Goal: Transaction & Acquisition: Purchase product/service

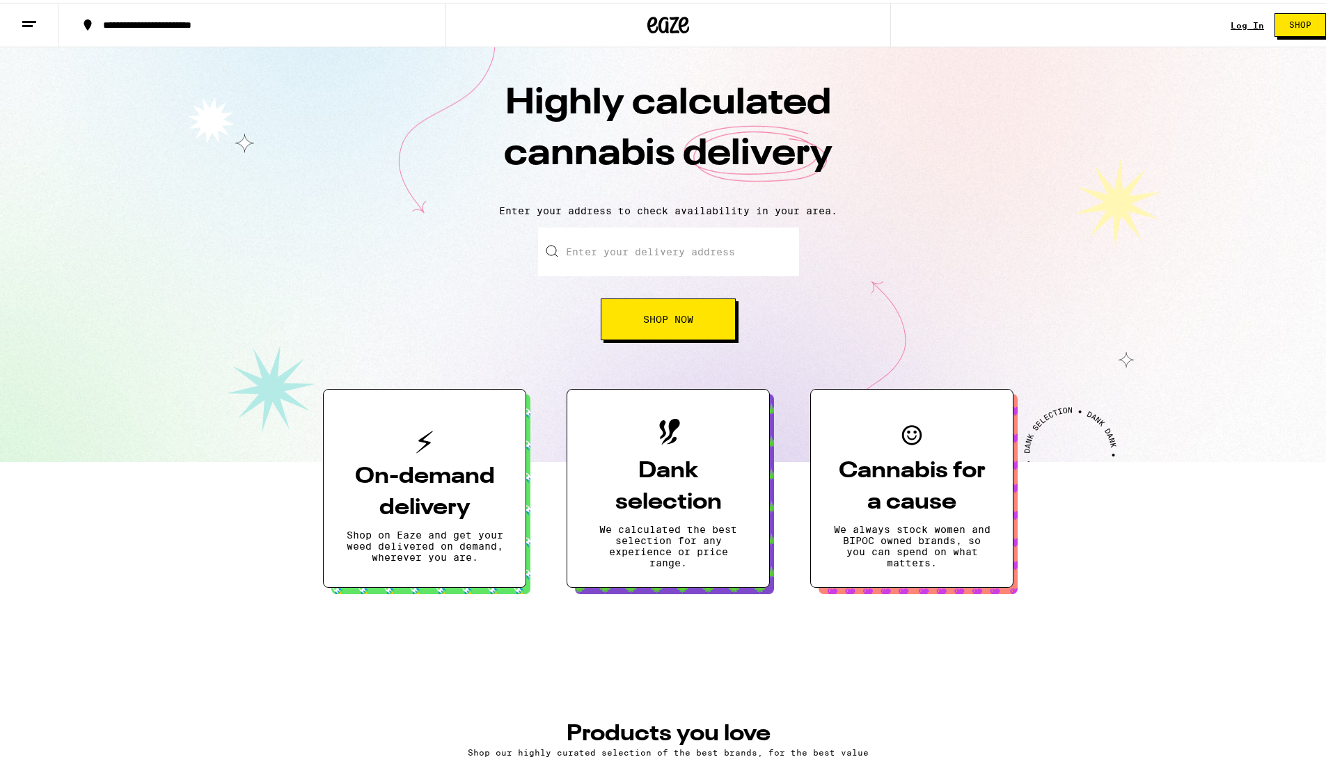
click at [641, 262] on input "Enter your delivery address" at bounding box center [668, 249] width 261 height 49
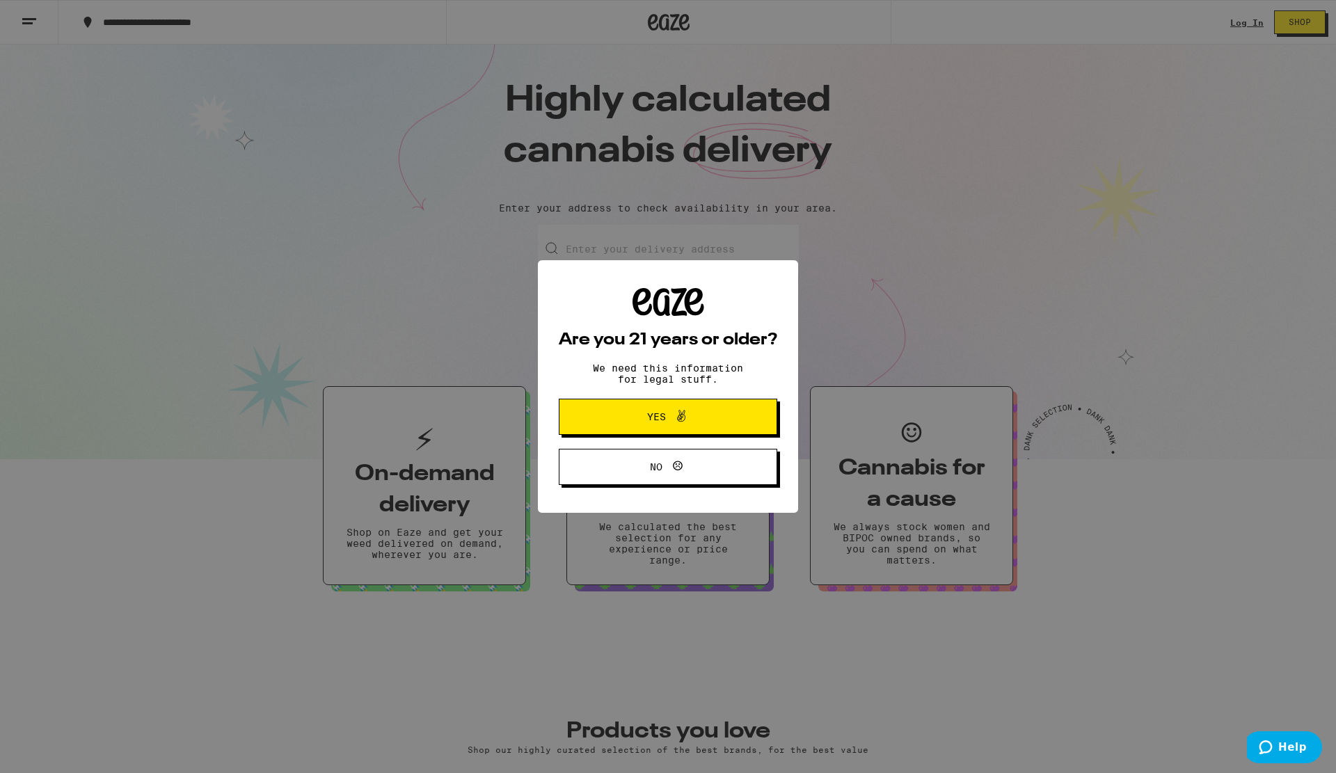
click at [656, 428] on button "Yes" at bounding box center [668, 417] width 219 height 36
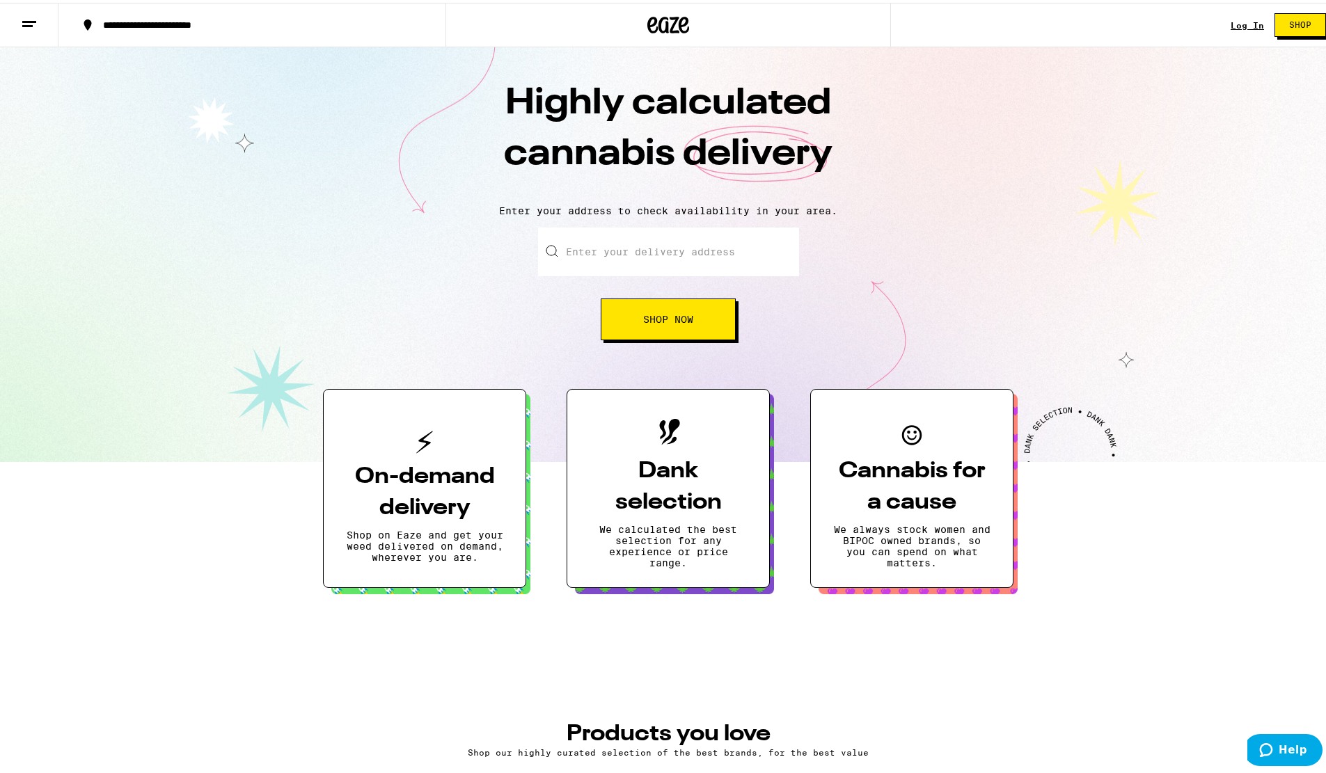
click at [649, 251] on input "Enter your delivery address" at bounding box center [668, 249] width 261 height 49
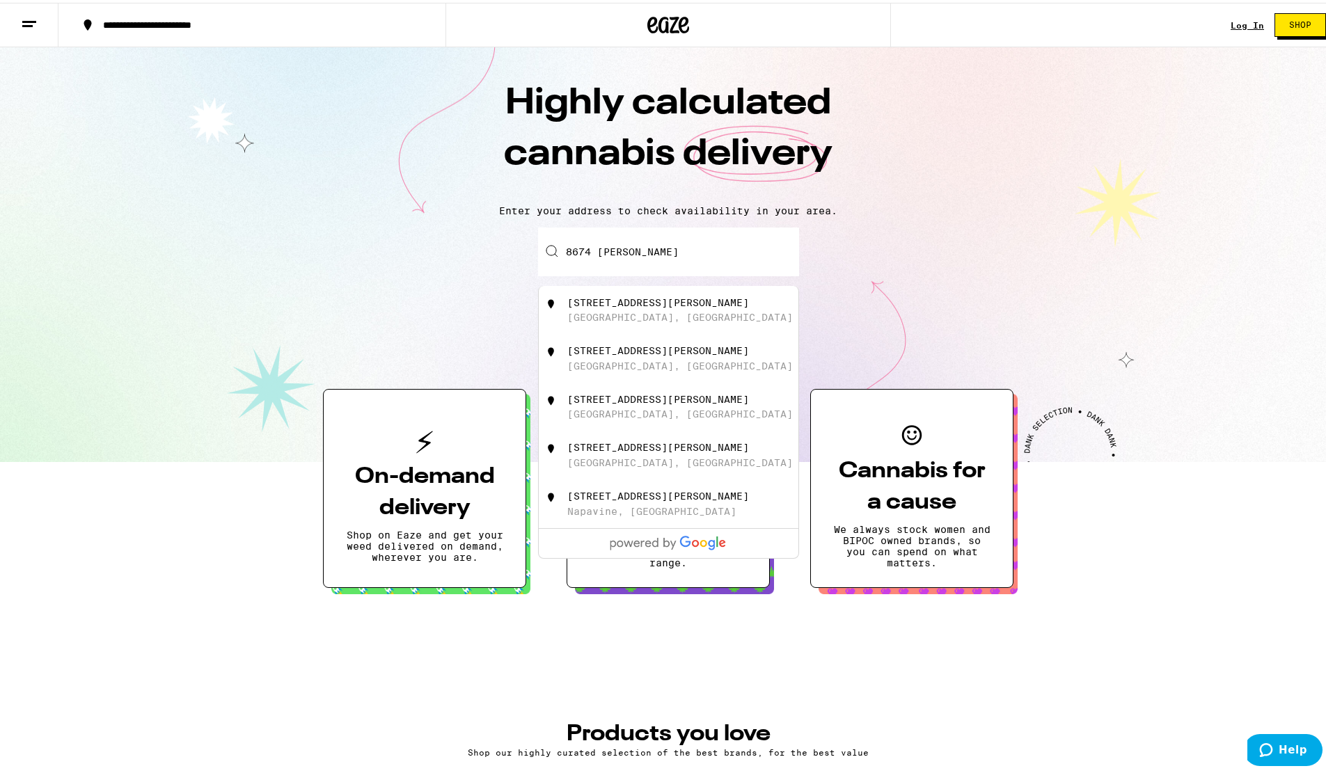
click at [638, 303] on div "[STREET_ADDRESS][PERSON_NAME]" at bounding box center [658, 299] width 182 height 11
type input "[STREET_ADDRESS][PERSON_NAME]"
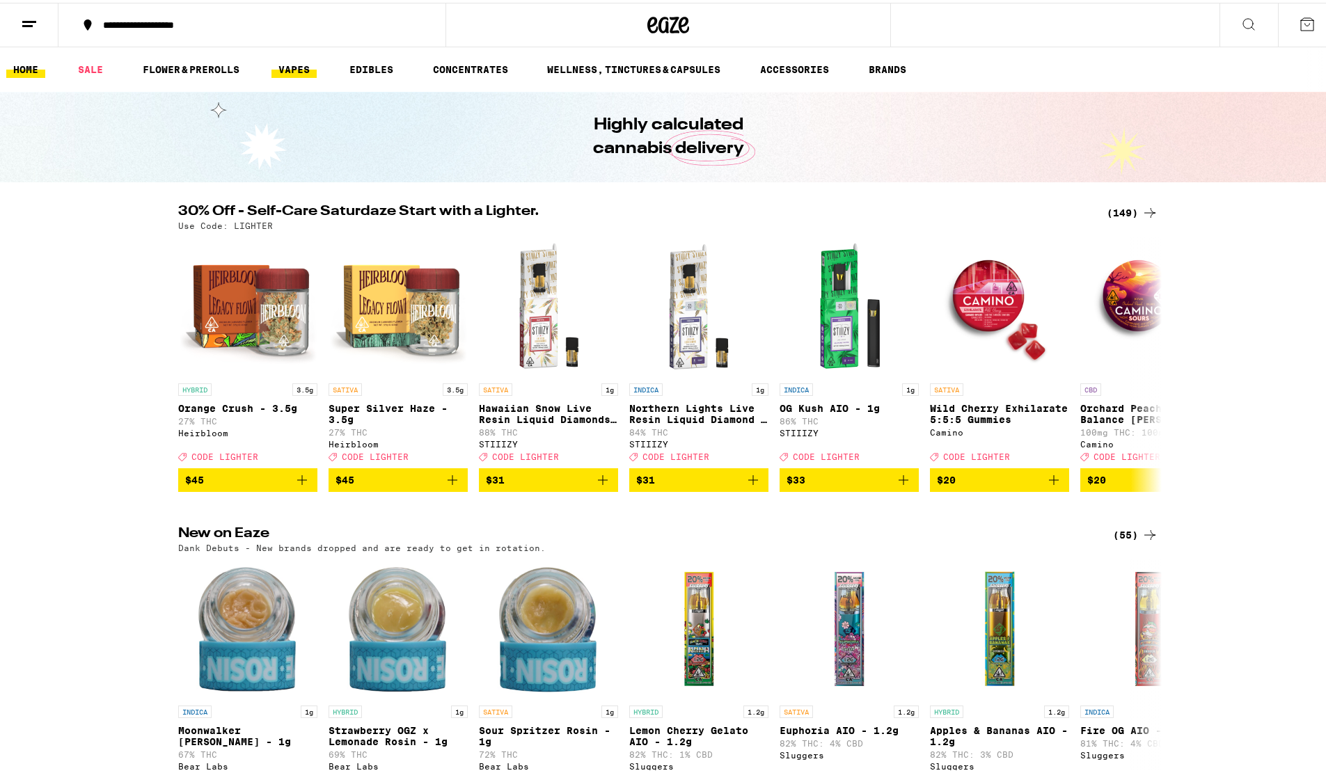
click at [294, 62] on link "VAPES" at bounding box center [293, 66] width 45 height 17
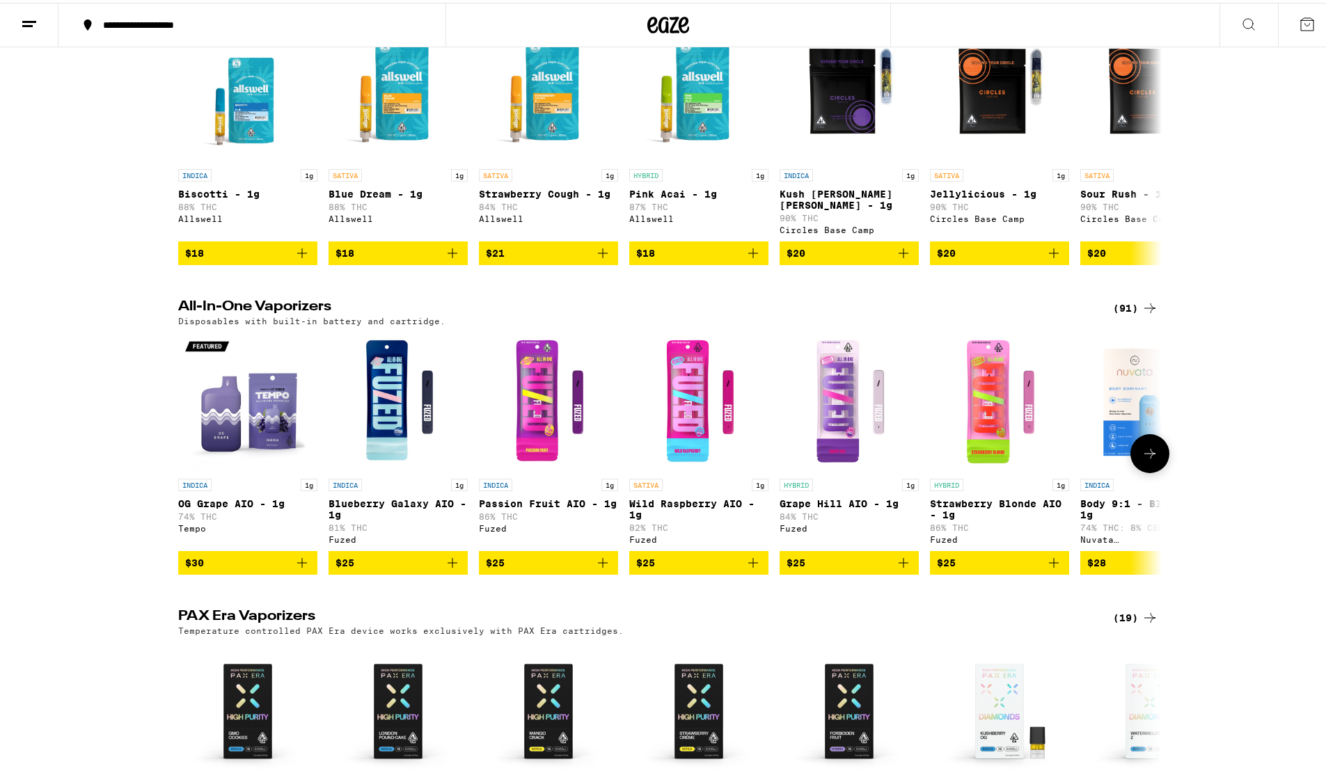
scroll to position [209, 0]
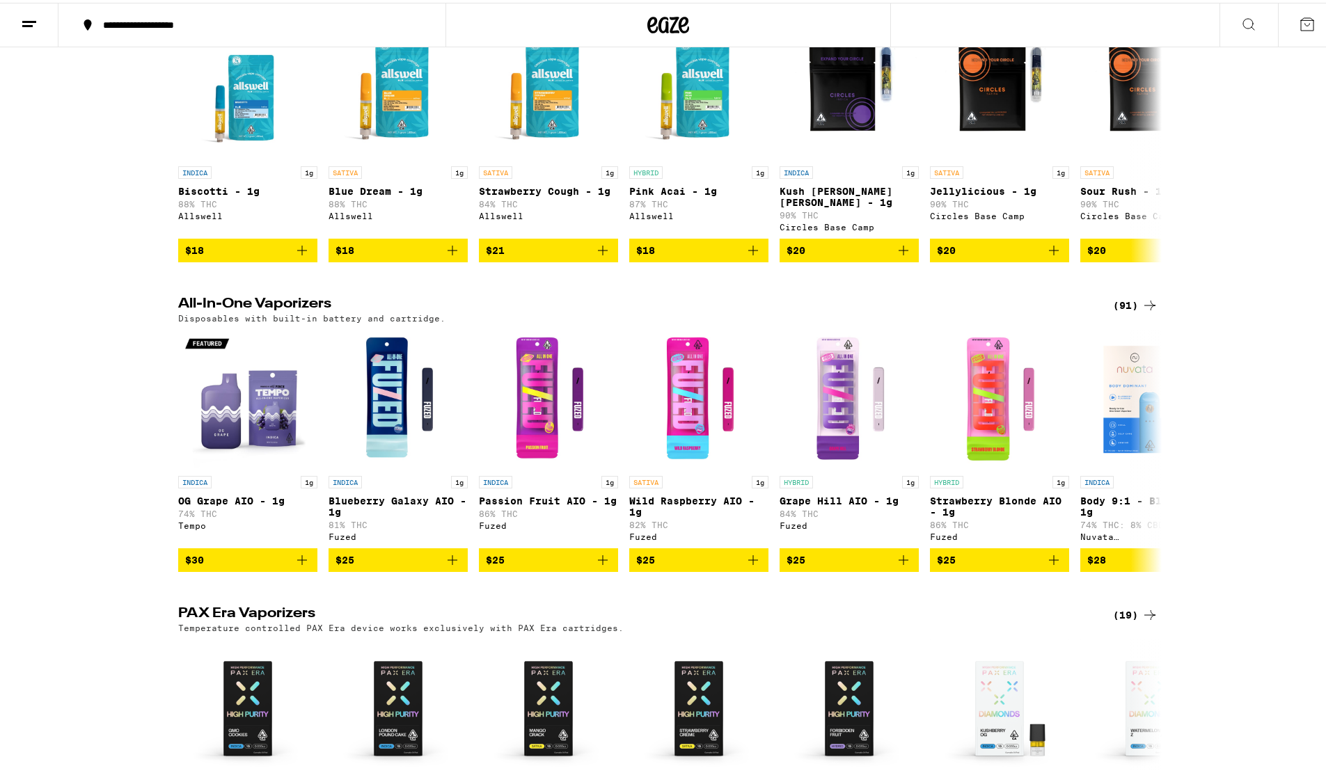
click at [1115, 311] on div "(91)" at bounding box center [1135, 302] width 45 height 17
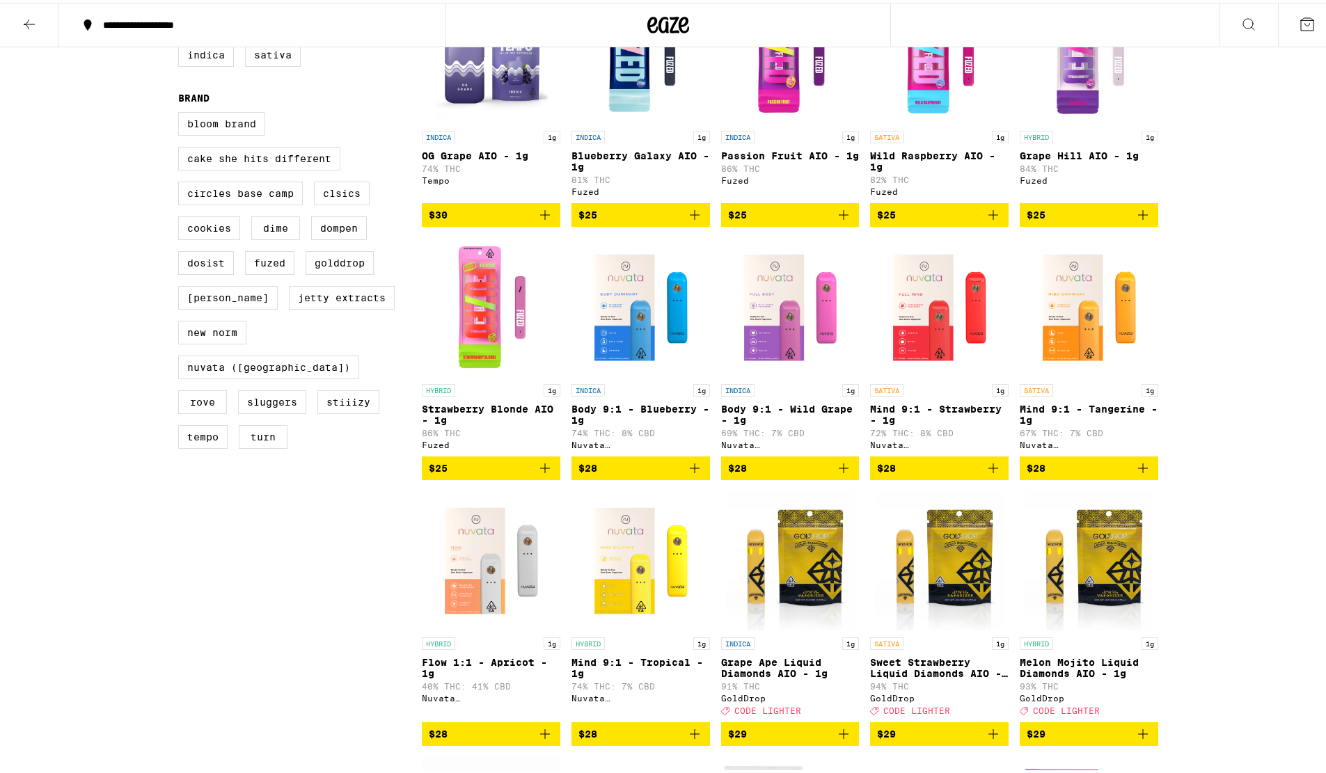
scroll to position [487, 0]
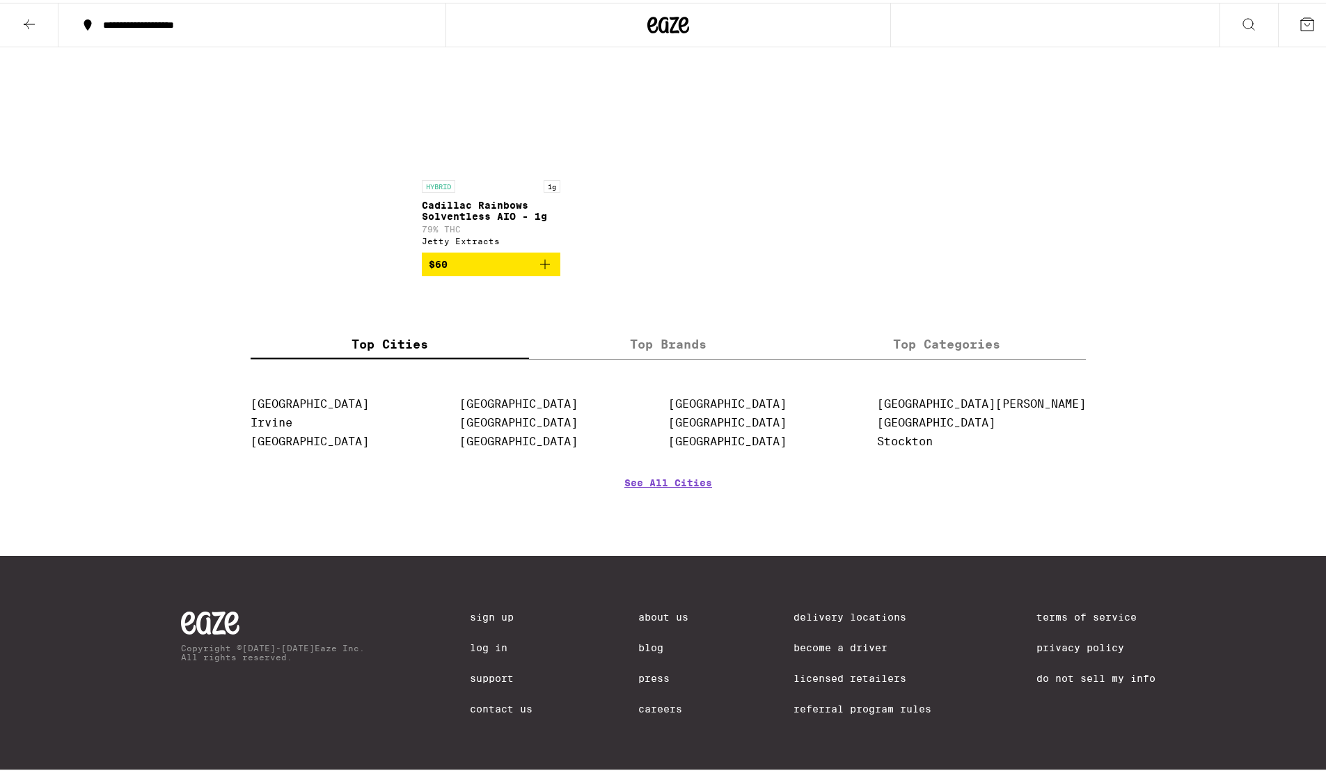
drag, startPoint x: 356, startPoint y: 350, endPoint x: 382, endPoint y: 485, distance: 137.6
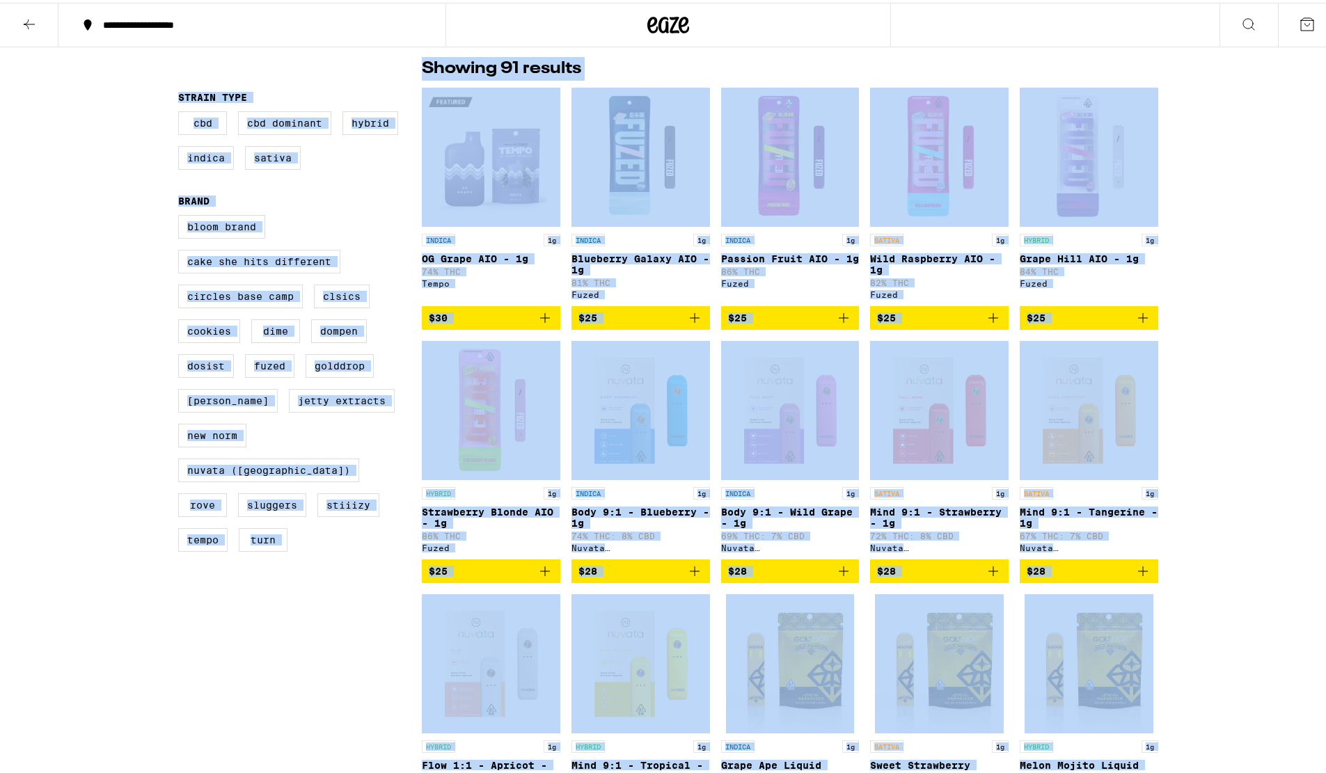
scroll to position [0, 0]
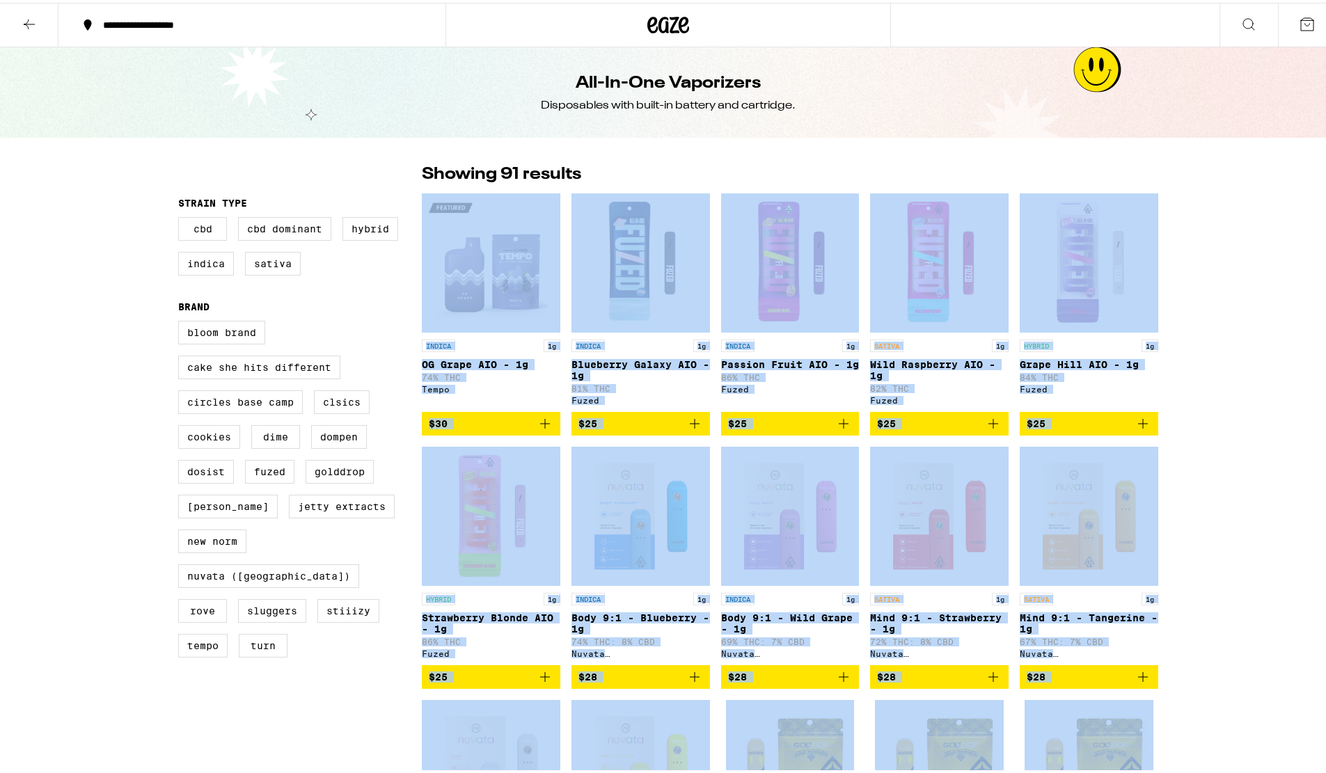
drag, startPoint x: 782, startPoint y: 533, endPoint x: 418, endPoint y: 211, distance: 486.2
copy div "INDICA 1g OG Grape AIO - 1g 74% THC Tempo $30 INDICA 1g Blueberry Galaxy AIO - …"
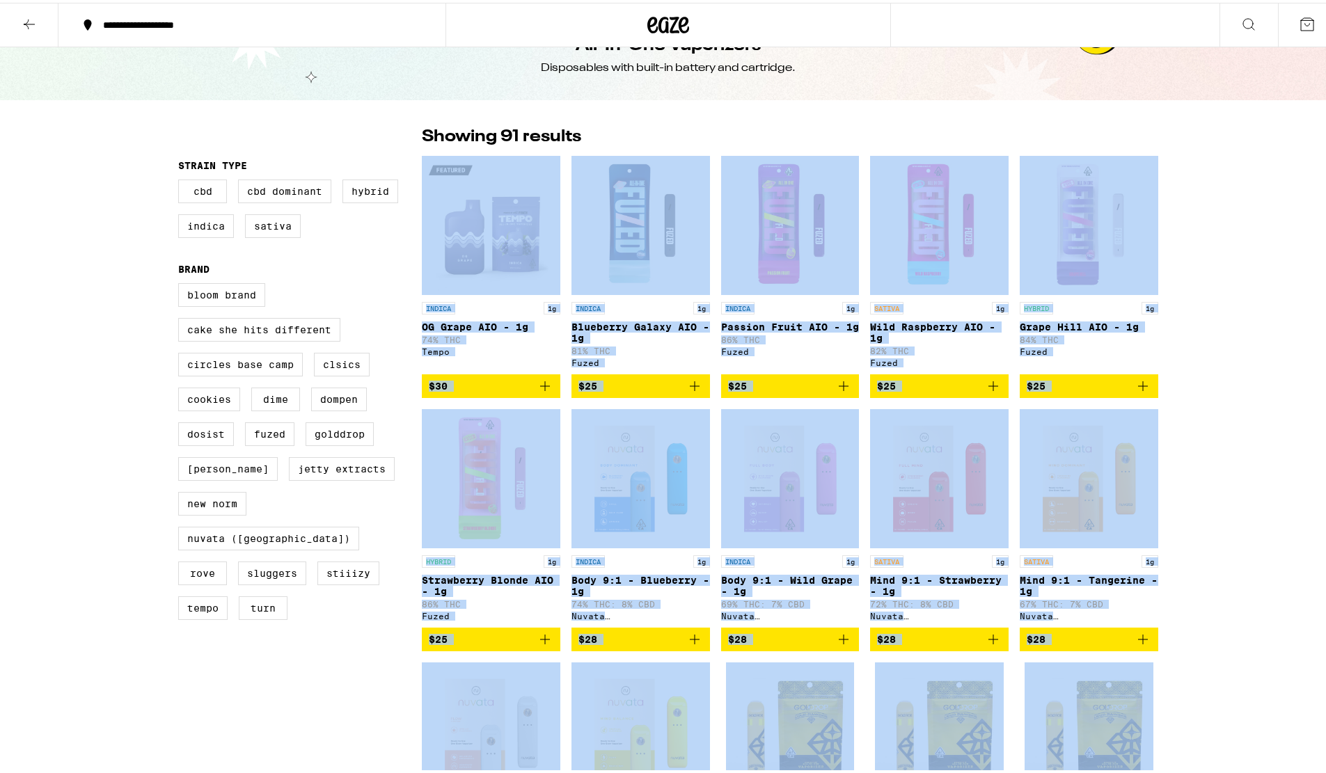
scroll to position [70, 0]
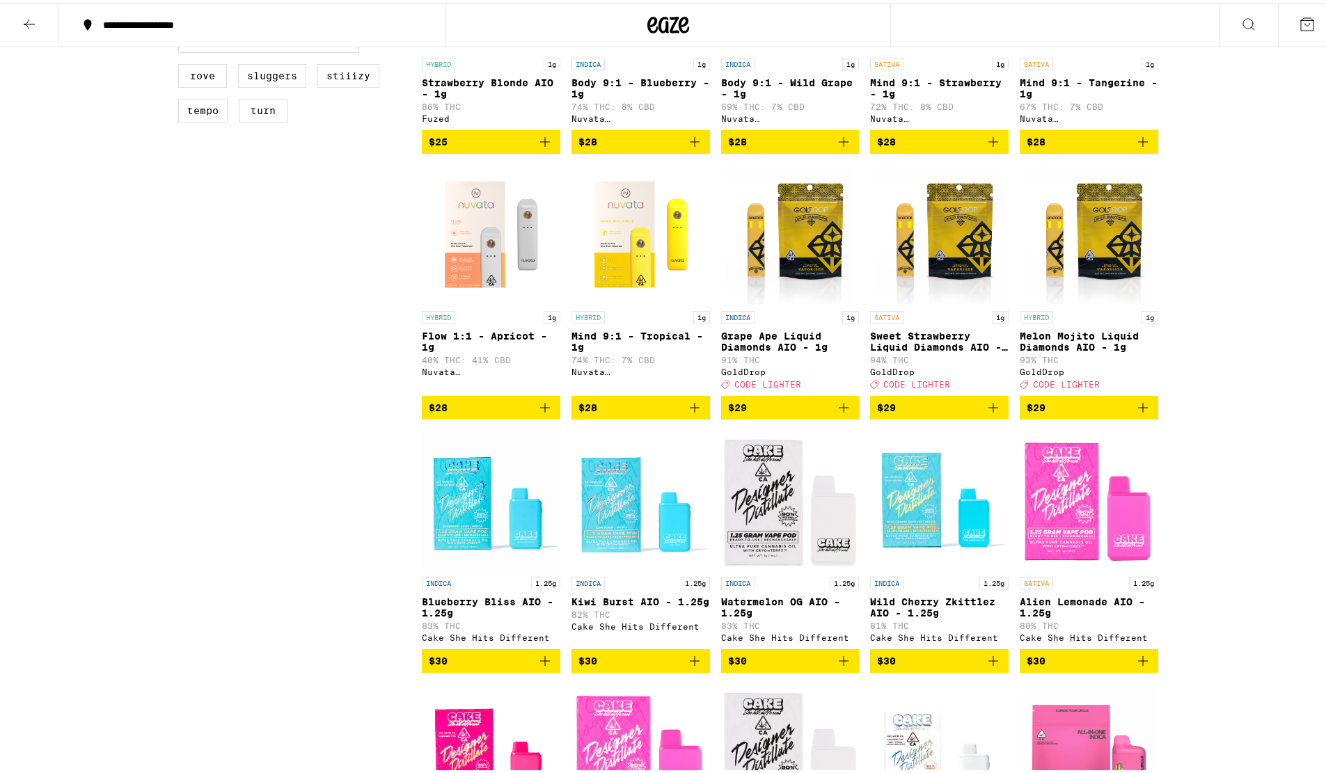
scroll to position [557, 0]
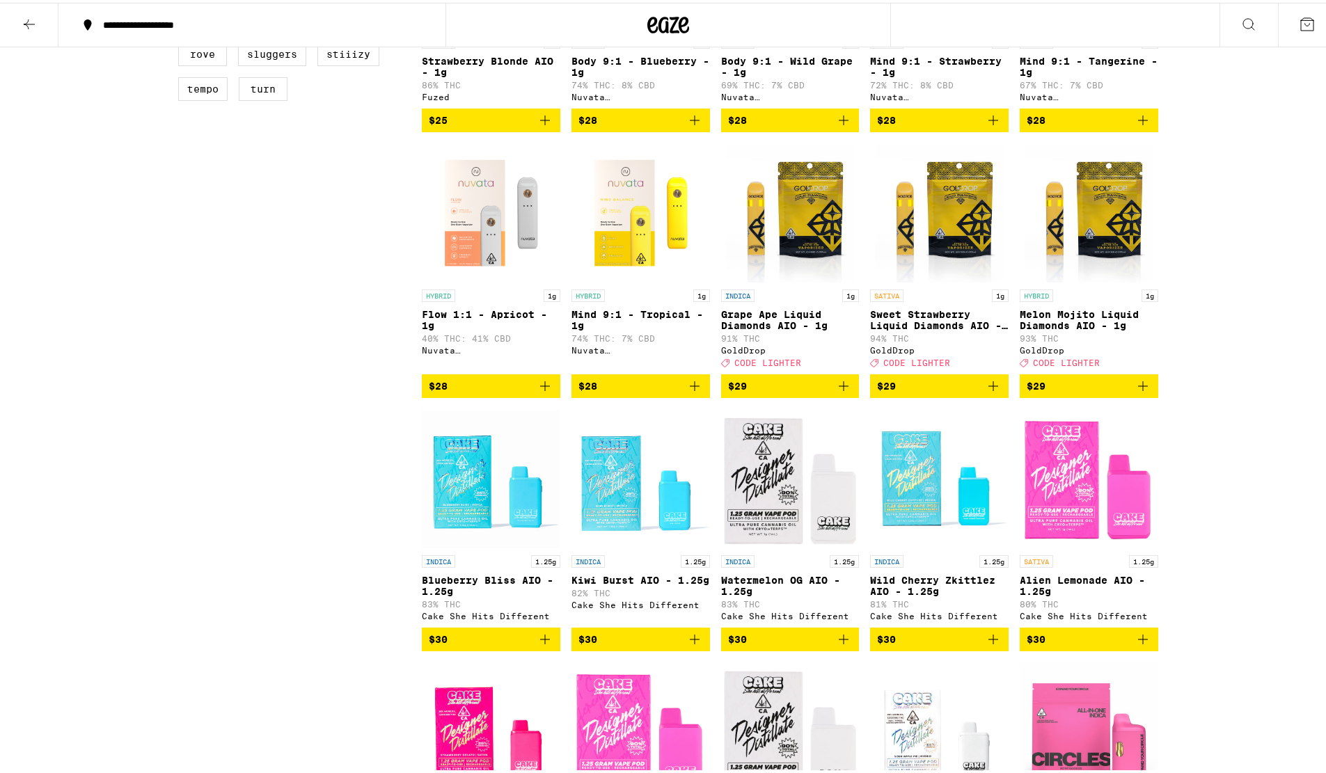
click at [904, 392] on span "$29" at bounding box center [939, 383] width 125 height 17
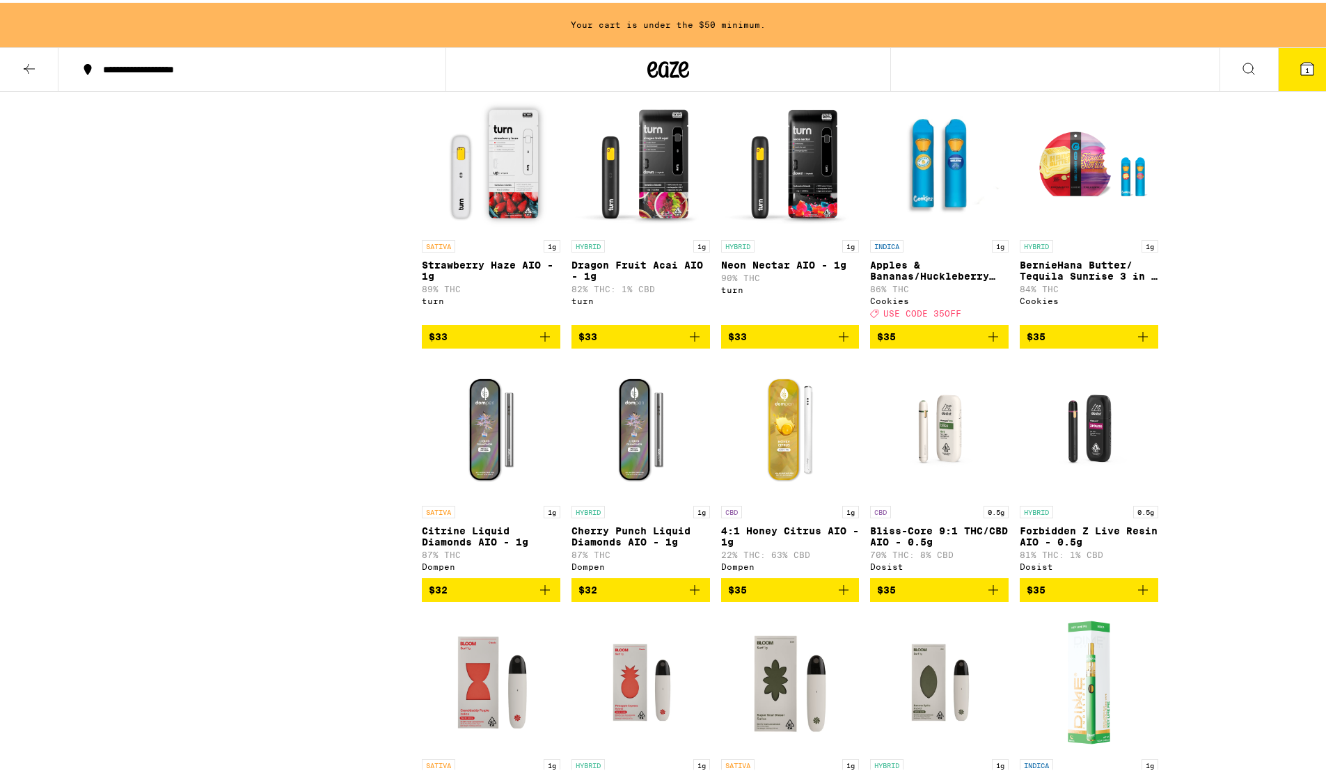
scroll to position [3748, 0]
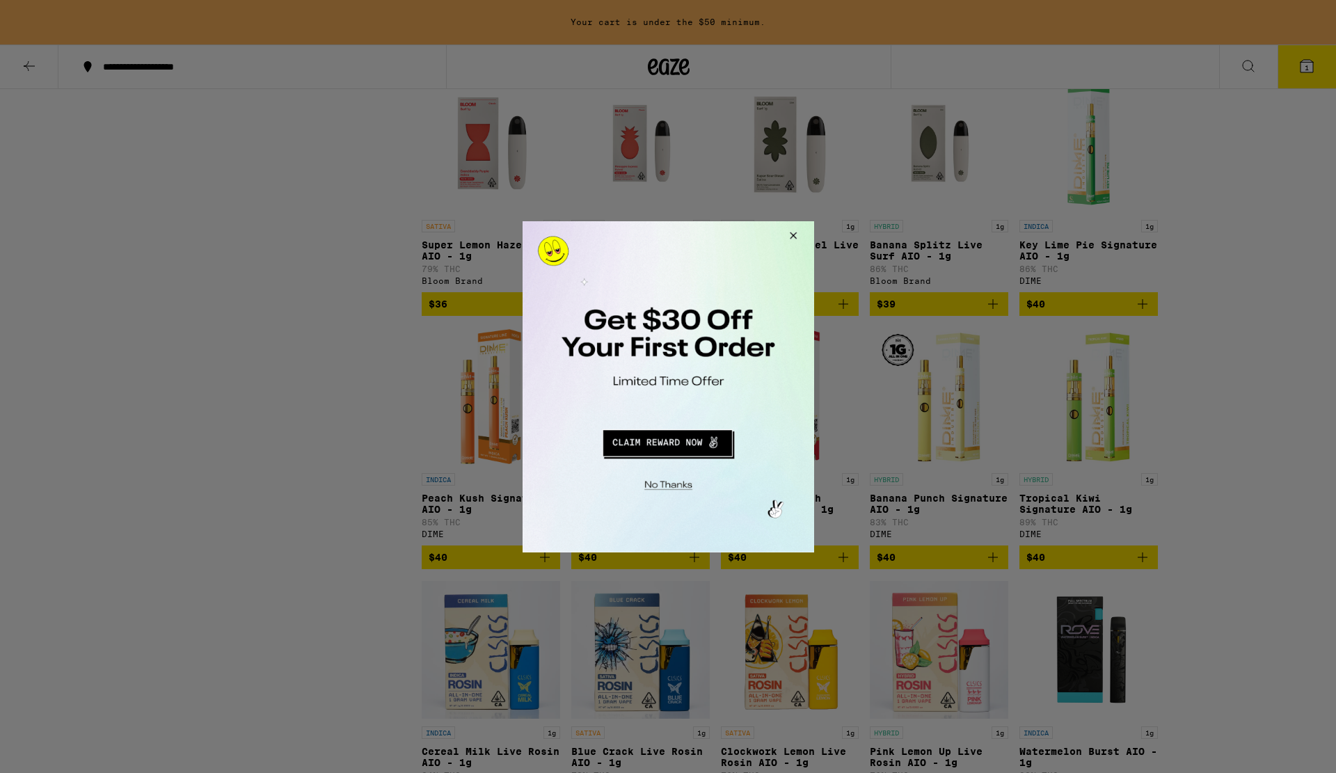
click at [787, 238] on button "Close Modal" at bounding box center [791, 237] width 38 height 33
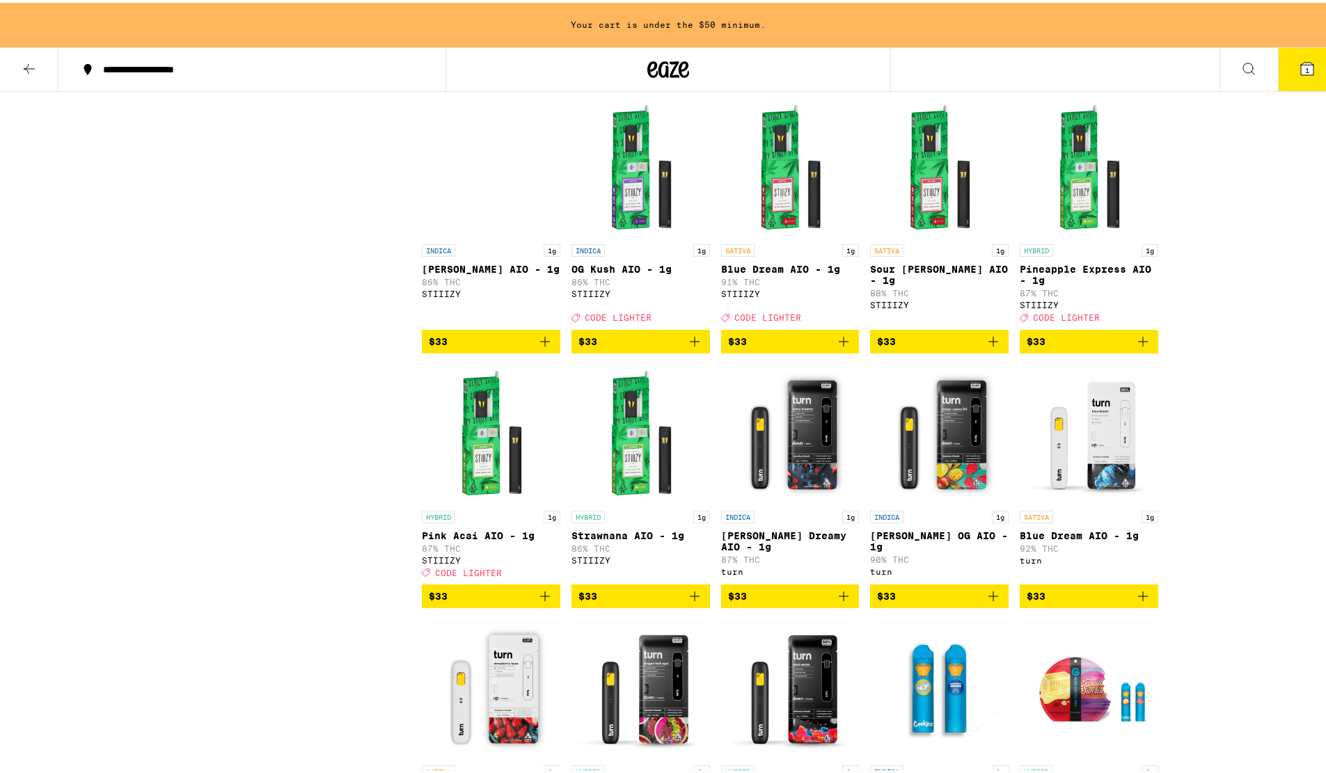
scroll to position [0, 0]
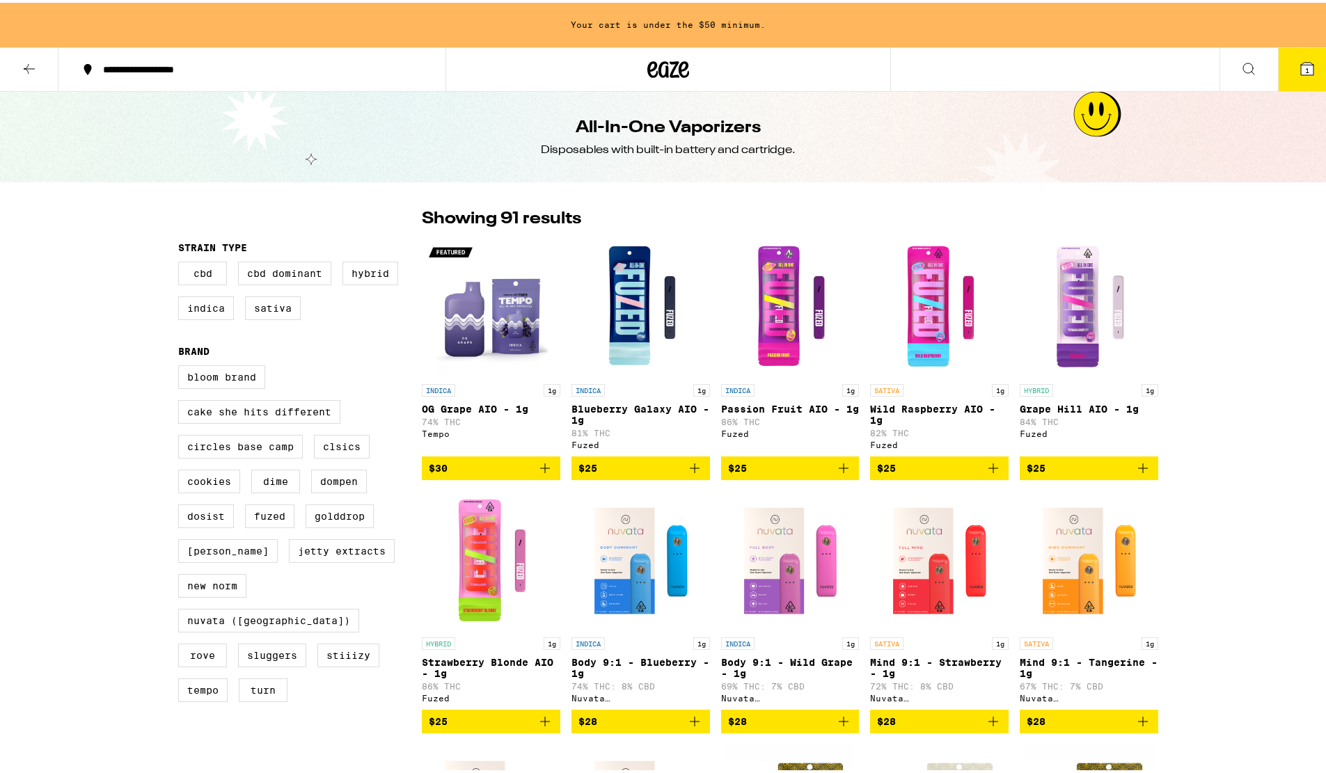
drag, startPoint x: 691, startPoint y: 220, endPoint x: 608, endPoint y: 63, distance: 177.8
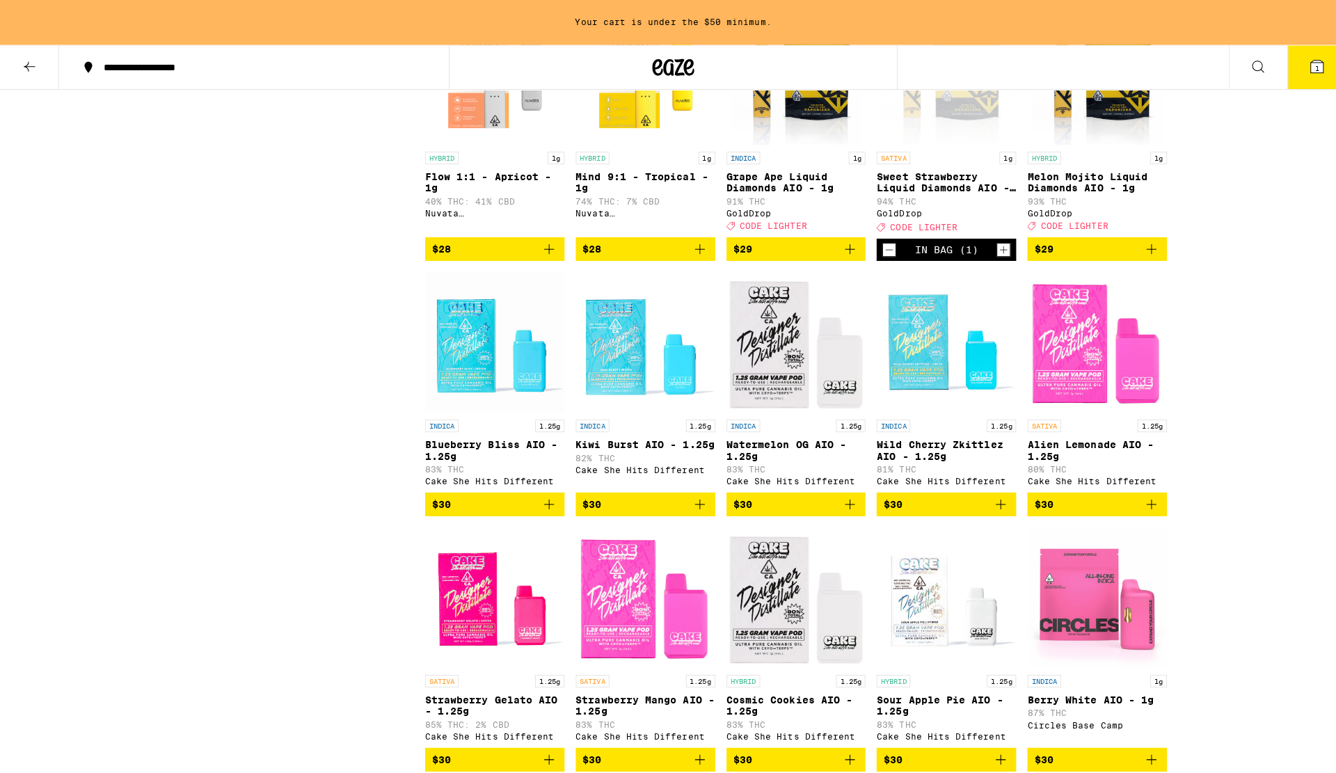
scroll to position [557, 0]
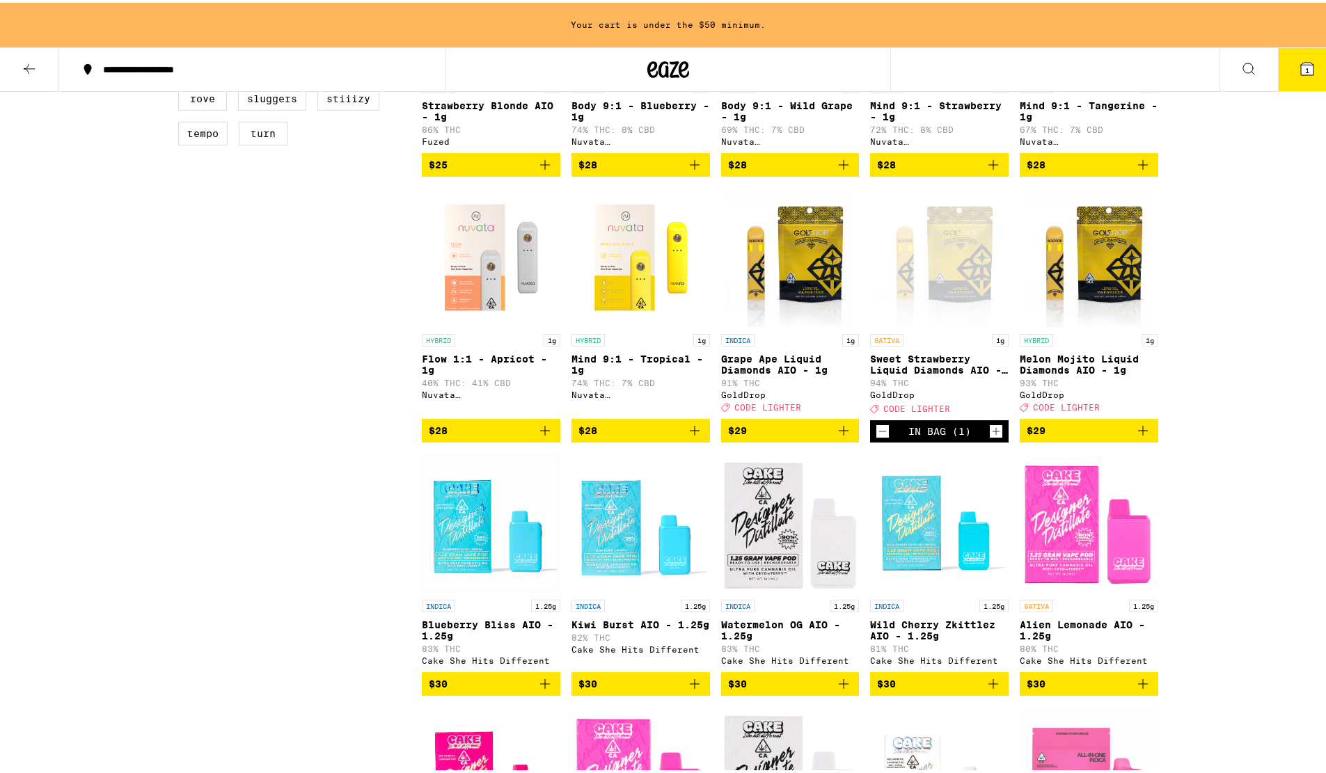
click at [954, 317] on div "Open page for Sweet Strawberry Liquid Diamonds AIO - 1g from GoldDrop" at bounding box center [939, 254] width 129 height 139
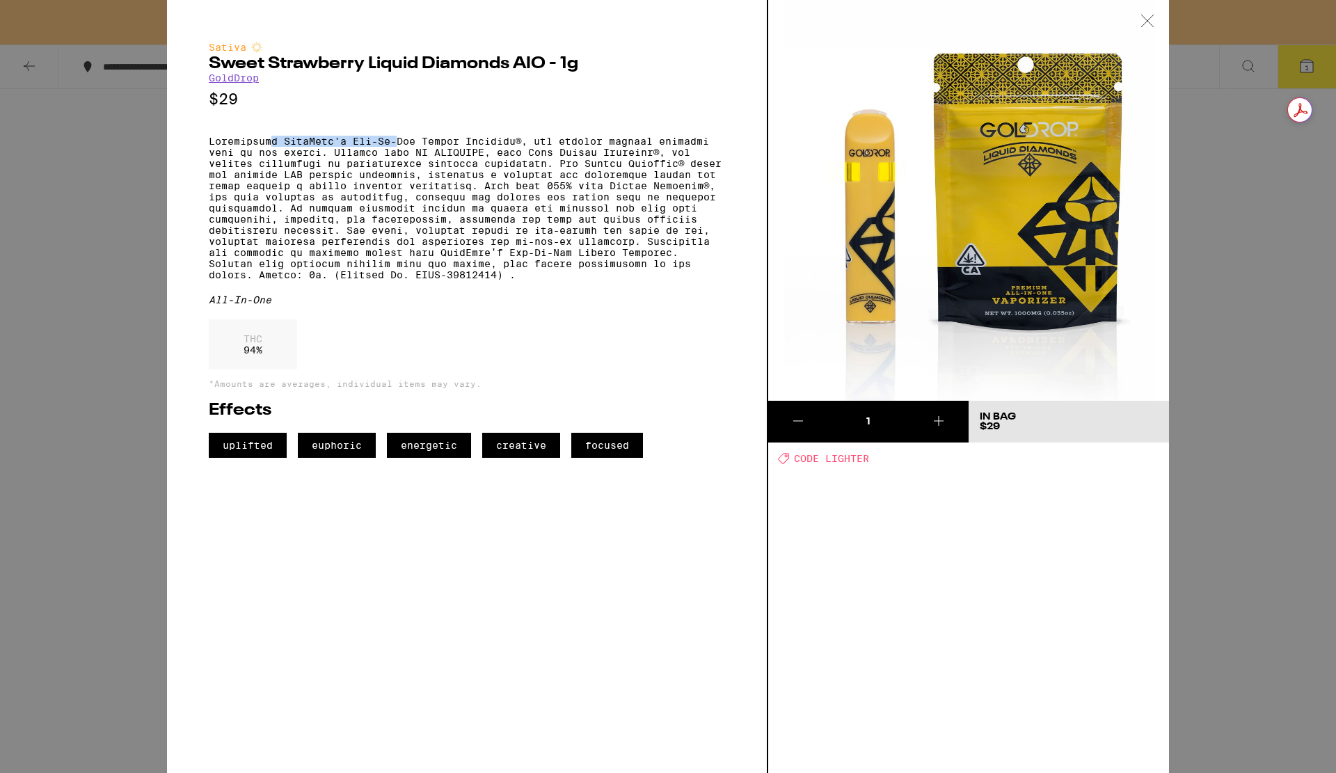
drag, startPoint x: 271, startPoint y: 150, endPoint x: 400, endPoint y: 150, distance: 128.8
click at [400, 150] on p at bounding box center [467, 208] width 516 height 145
click at [880, 219] on img at bounding box center [968, 200] width 401 height 401
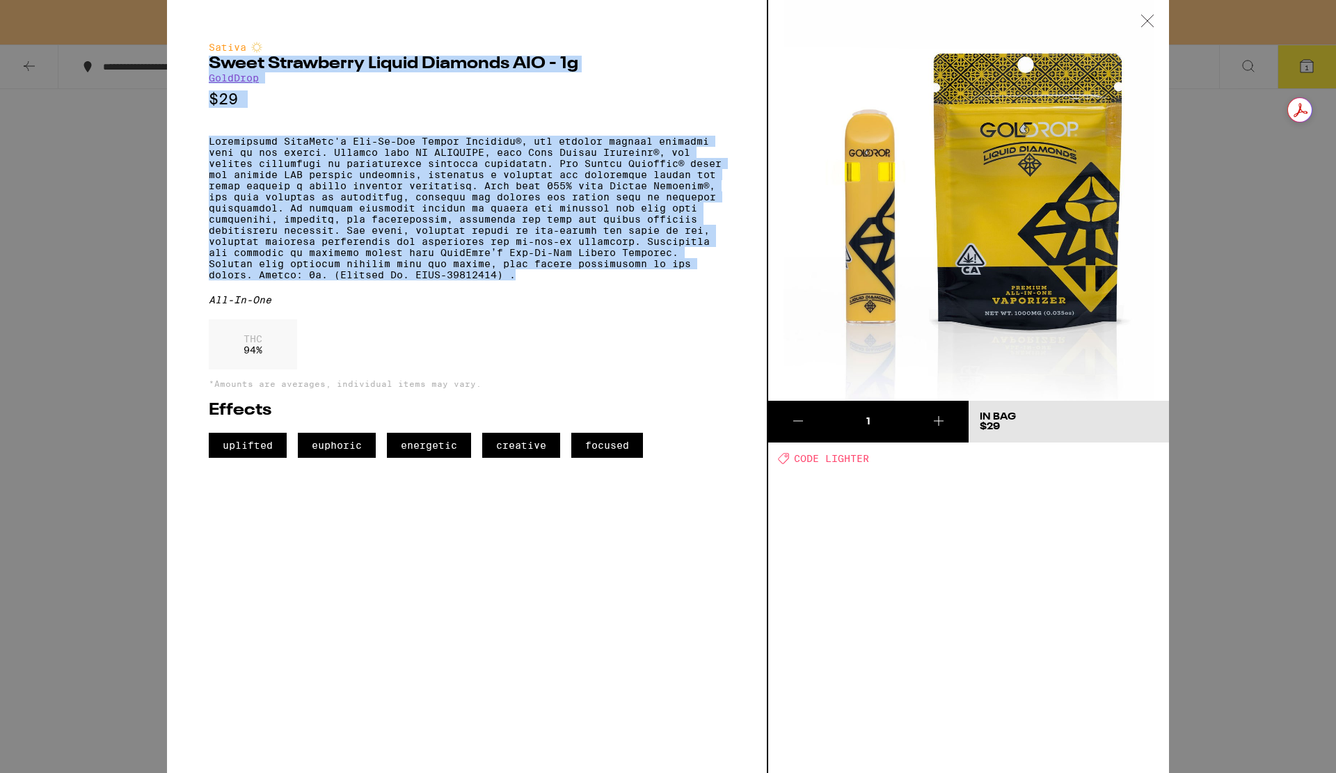
drag, startPoint x: 545, startPoint y: 296, endPoint x: 207, endPoint y: 65, distance: 408.7
click at [207, 65] on div "Sativa Sweet Strawberry Liquid Diamonds AIO - 1g GoldDrop $29 All-In-One THC 94…" at bounding box center [467, 386] width 601 height 773
copy div "Lorem Ipsumdolor Sitame Consecte ADI - 4e SeddOeiu $30 Temporincid UtlaBore'e D…"
click at [988, 241] on img at bounding box center [968, 200] width 401 height 401
click at [654, 220] on p at bounding box center [467, 208] width 516 height 145
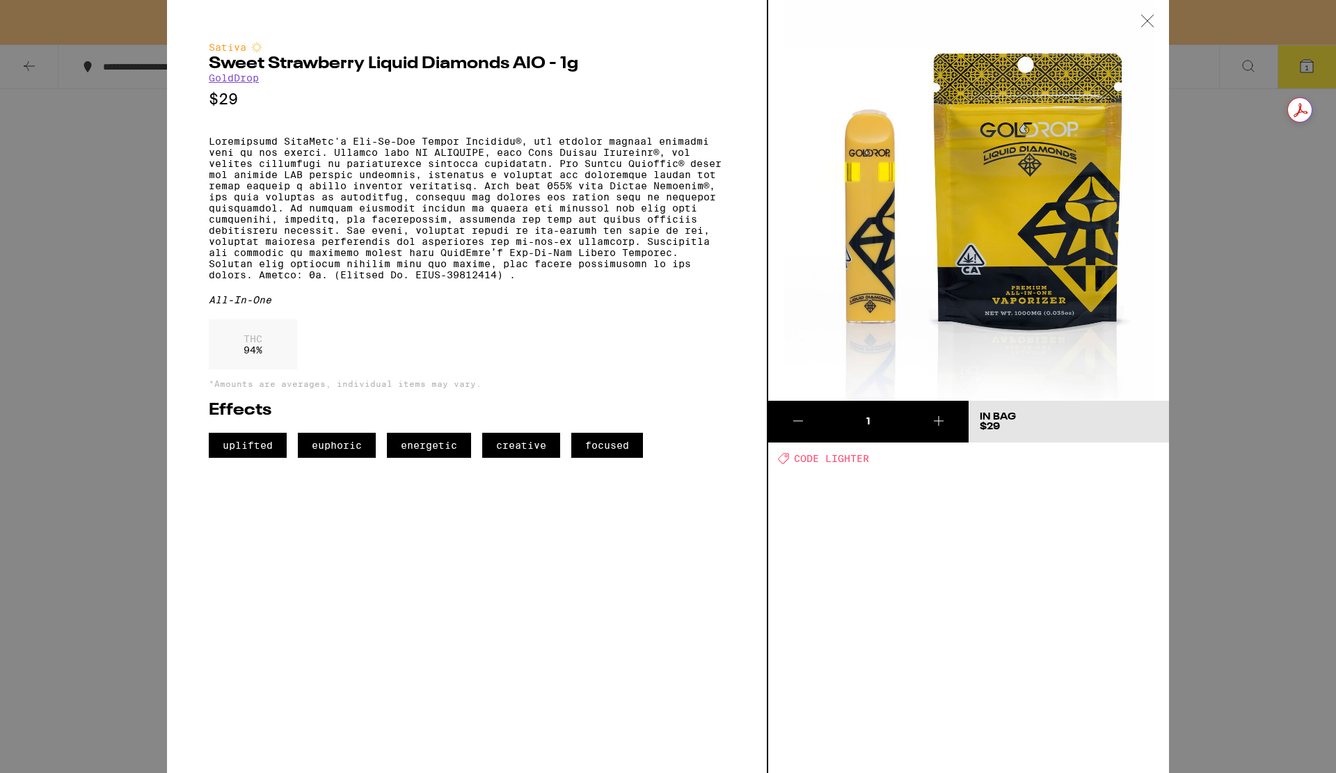
click at [247, 83] on link "GoldDrop" at bounding box center [234, 77] width 50 height 11
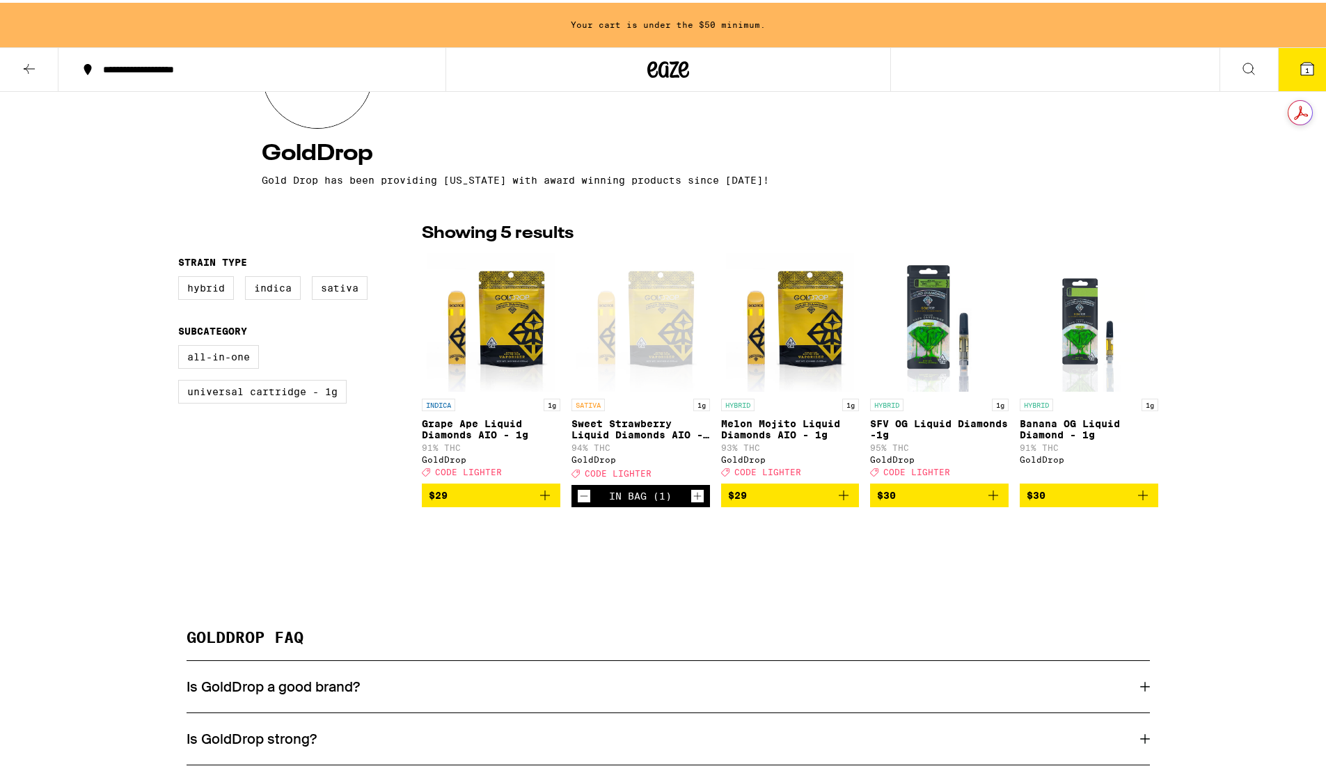
drag, startPoint x: 556, startPoint y: 529, endPoint x: 326, endPoint y: 225, distance: 381.2
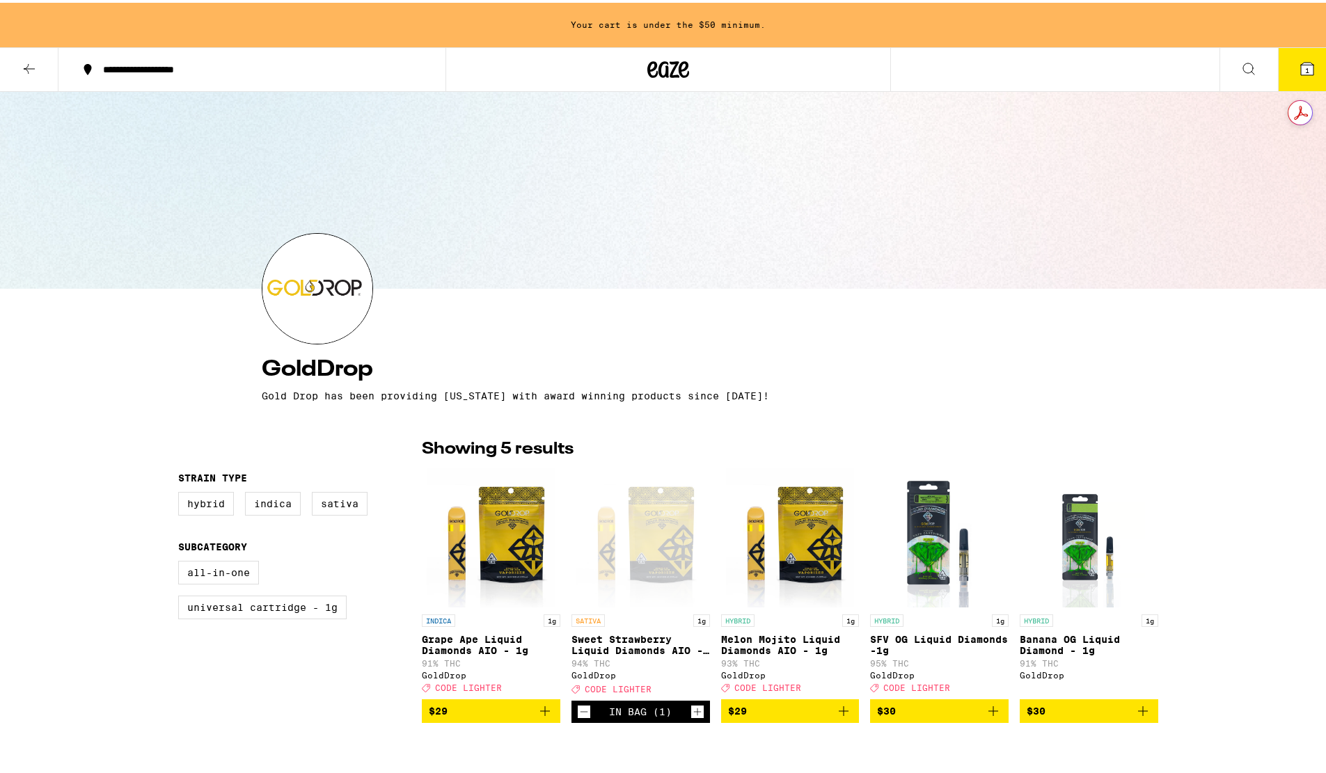
click at [1280, 65] on button "1" at bounding box center [1307, 66] width 58 height 43
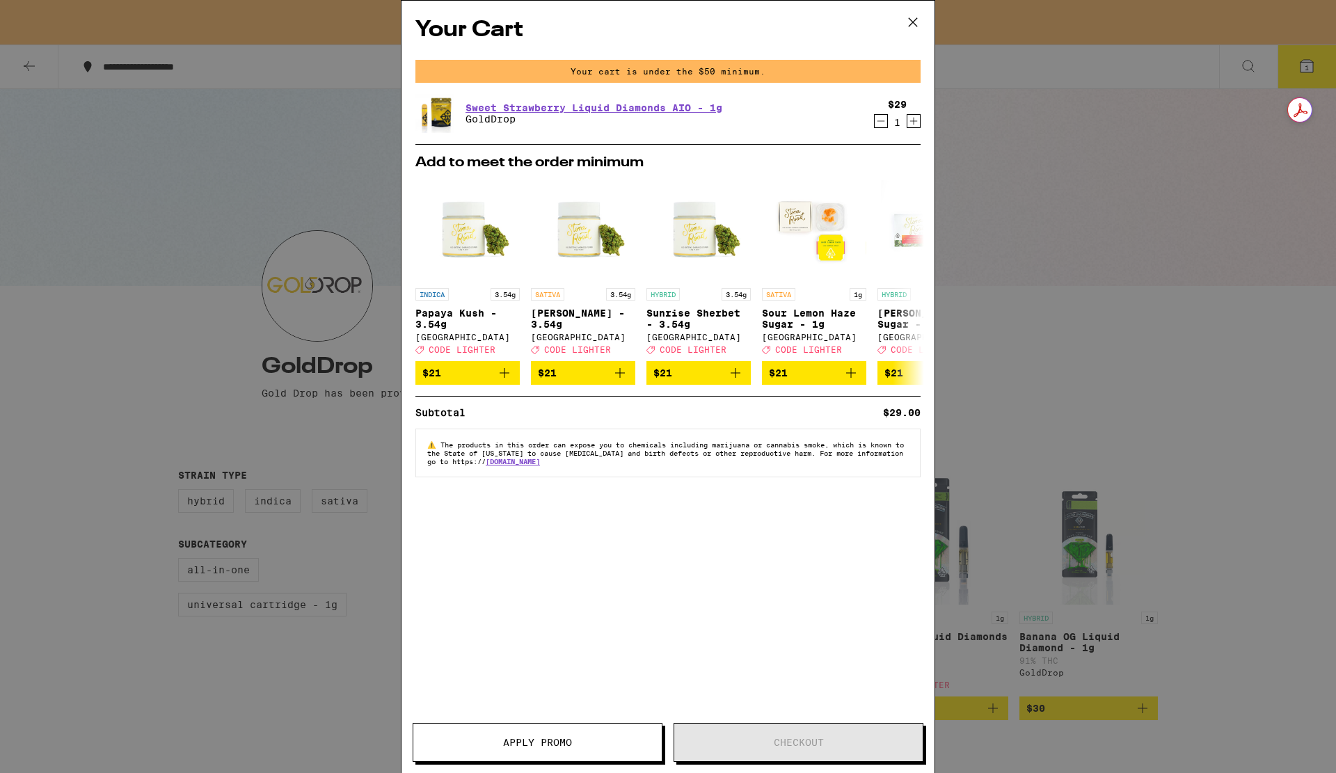
click at [1025, 258] on div "Your Cart Your cart is under the $50 minimum. Sweet Strawberry Liquid Diamonds …" at bounding box center [668, 386] width 1336 height 773
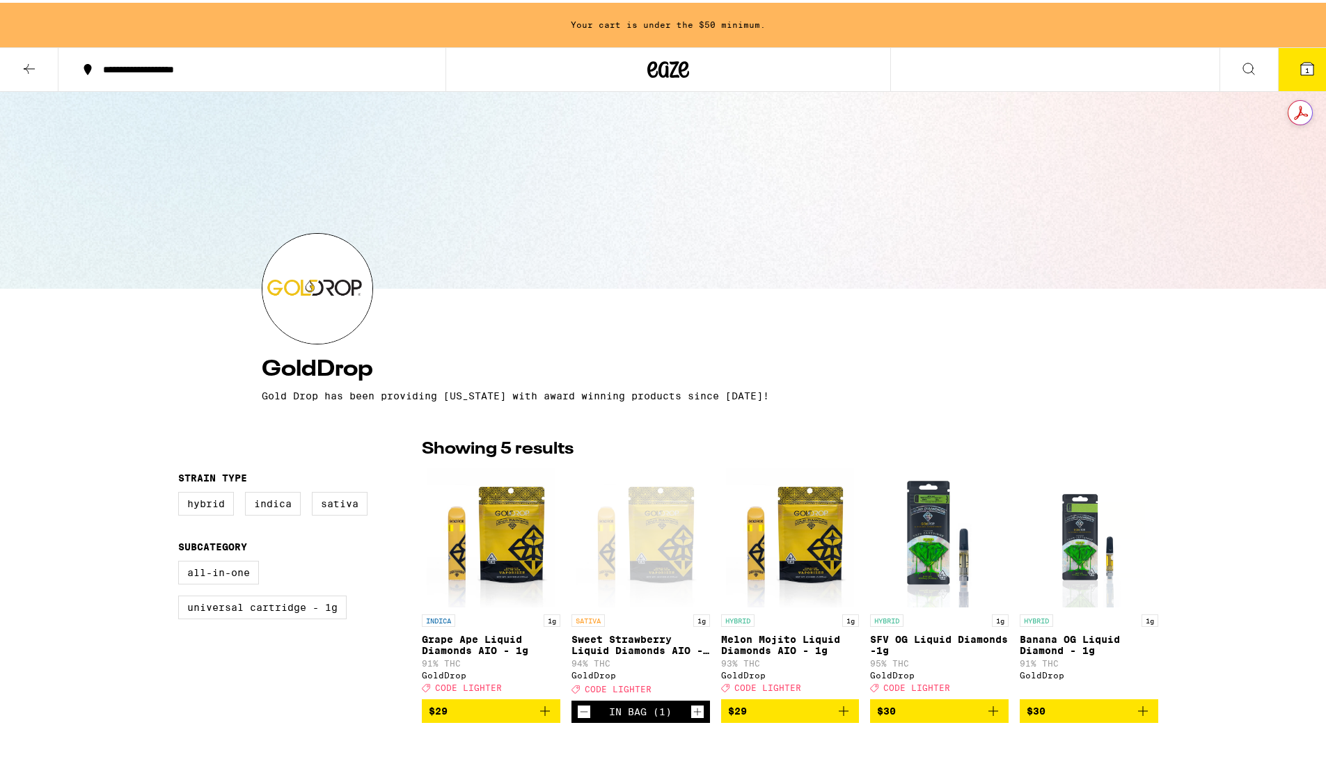
click at [44, 71] on button at bounding box center [29, 67] width 58 height 44
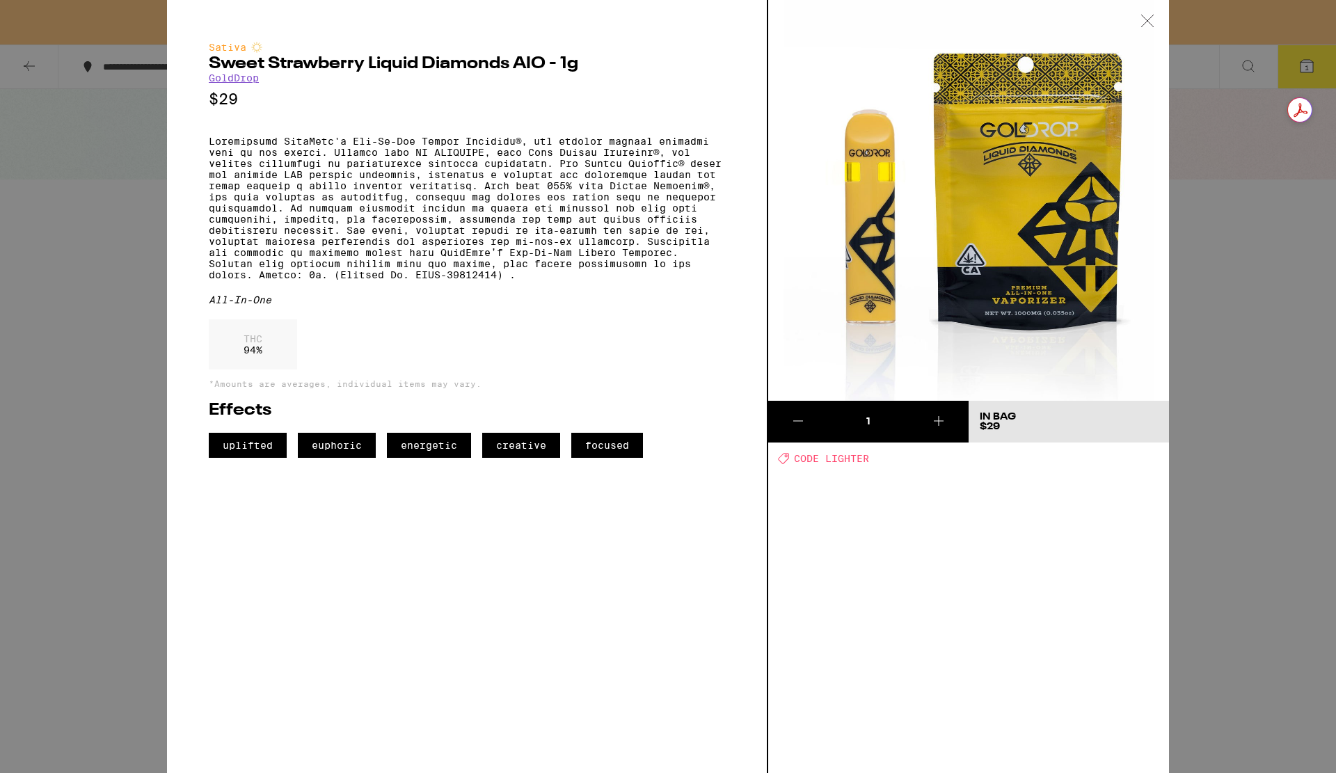
click at [32, 271] on div "Sativa Sweet Strawberry Liquid Diamonds AIO - 1g GoldDrop $29 All-In-One THC 94…" at bounding box center [668, 386] width 1336 height 773
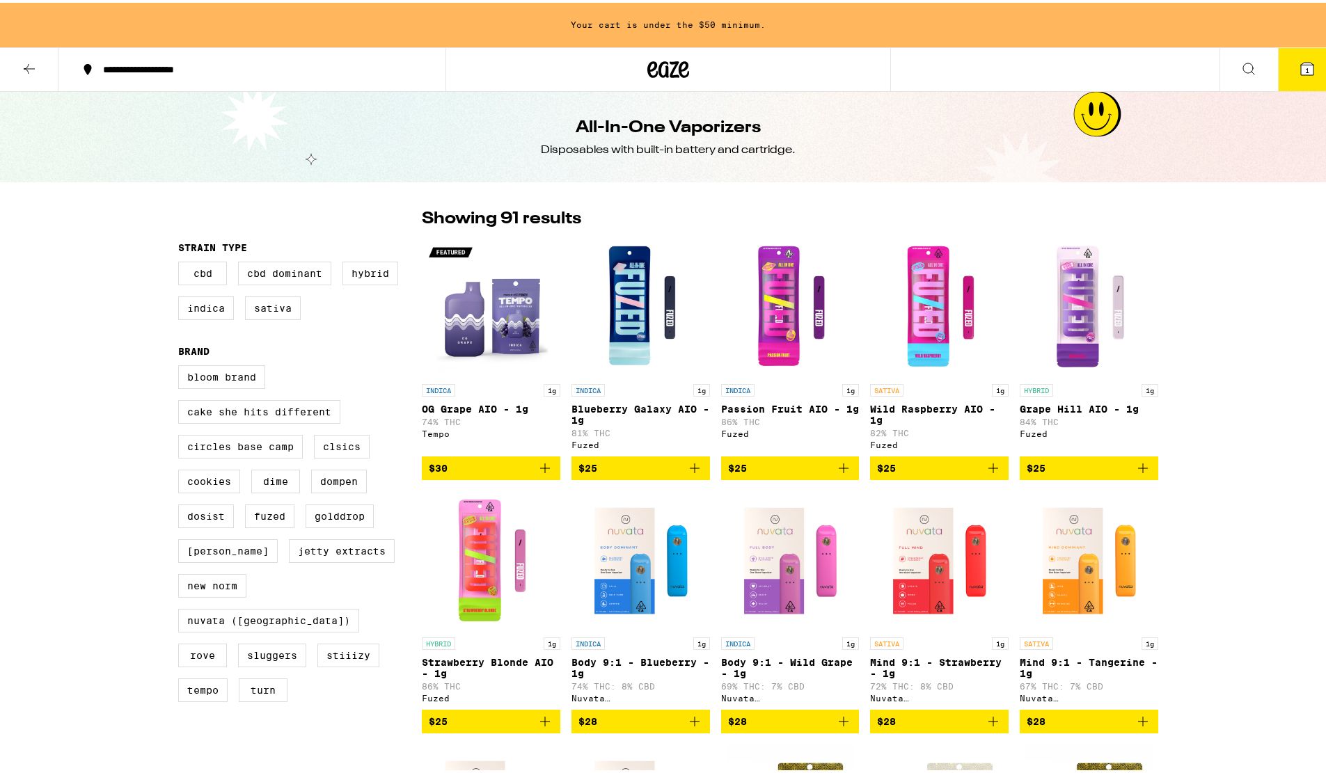
drag, startPoint x: 356, startPoint y: 235, endPoint x: 263, endPoint y: 35, distance: 219.6
click at [49, 61] on button at bounding box center [29, 67] width 58 height 44
click at [33, 63] on icon at bounding box center [29, 66] width 17 height 17
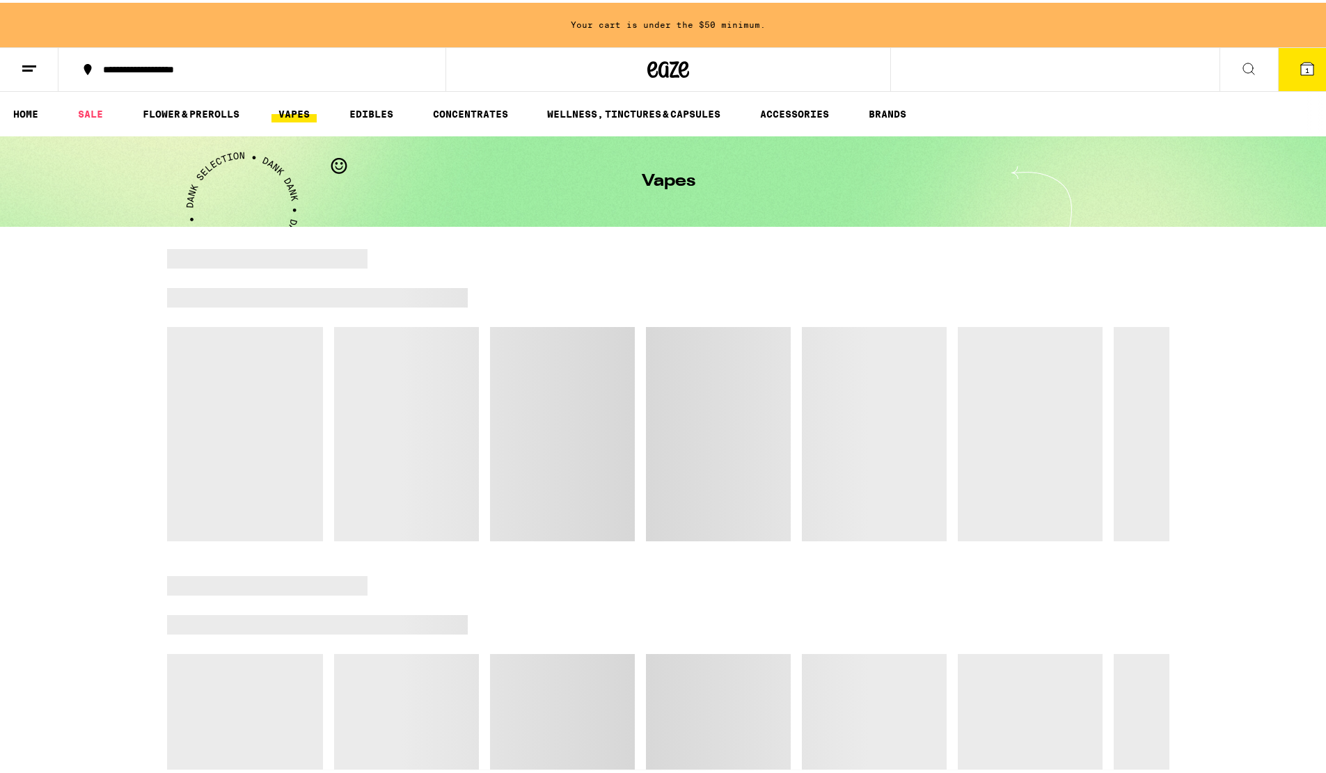
click at [785, 120] on ul "HOME SALE FLOWER & PREROLLS VAPES EDIBLES CONCENTRATES WELLNESS, TINCTURES & CA…" at bounding box center [668, 111] width 1336 height 45
click at [789, 115] on link "ACCESSORIES" at bounding box center [794, 111] width 83 height 17
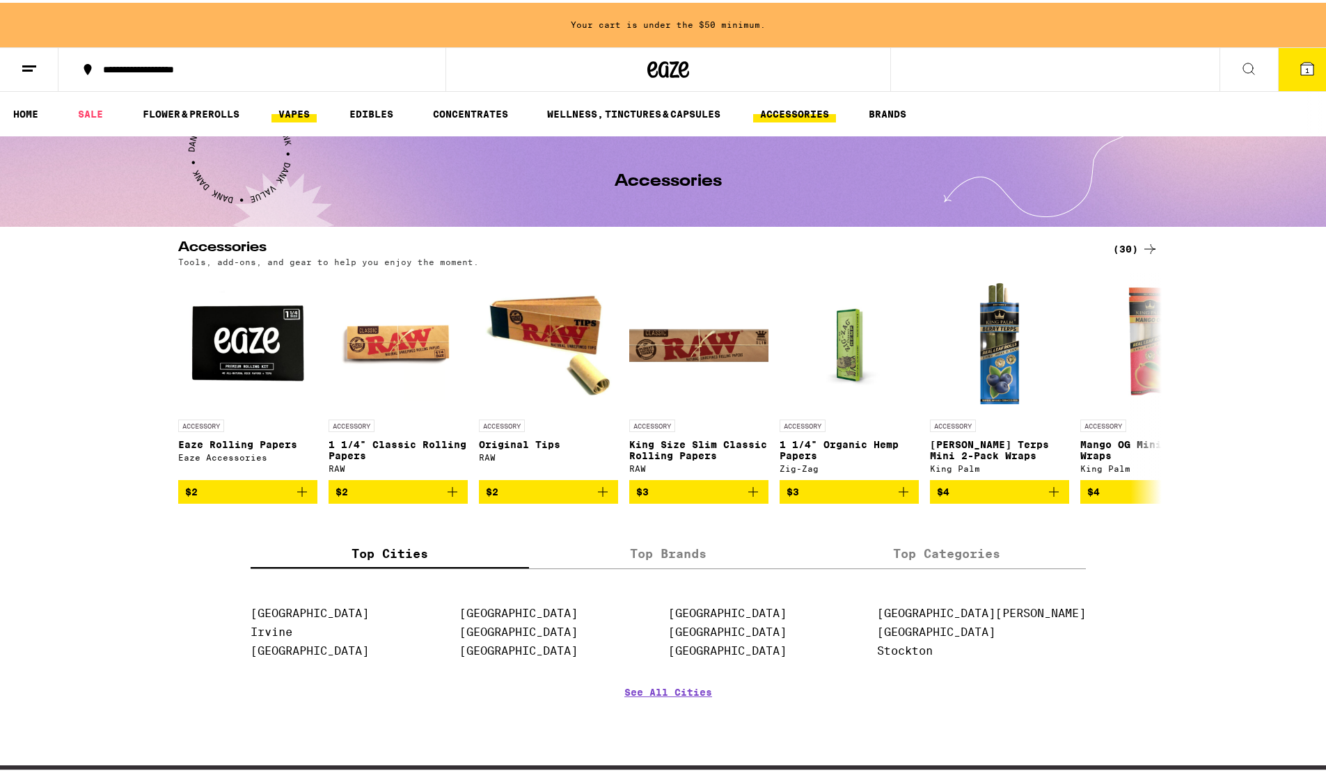
click at [301, 115] on link "VAPES" at bounding box center [293, 111] width 45 height 17
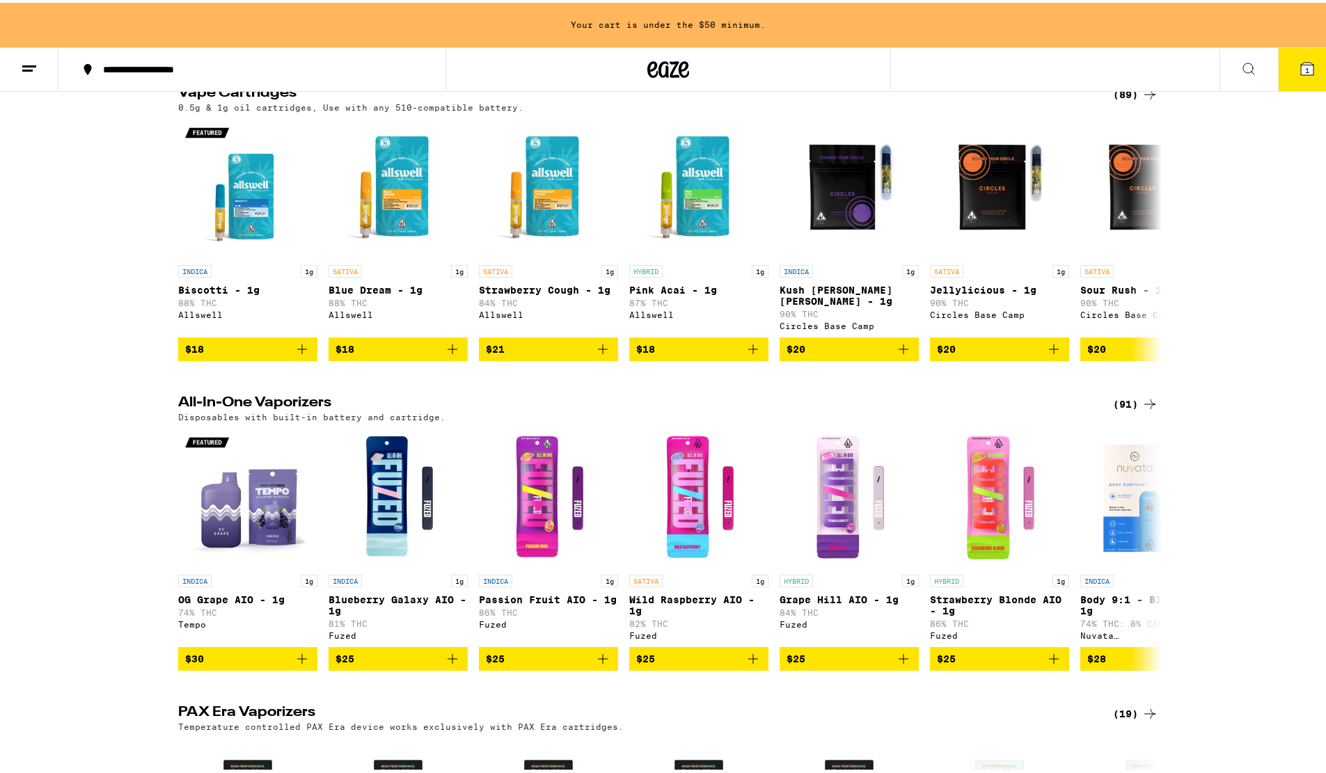
scroll to position [278, 0]
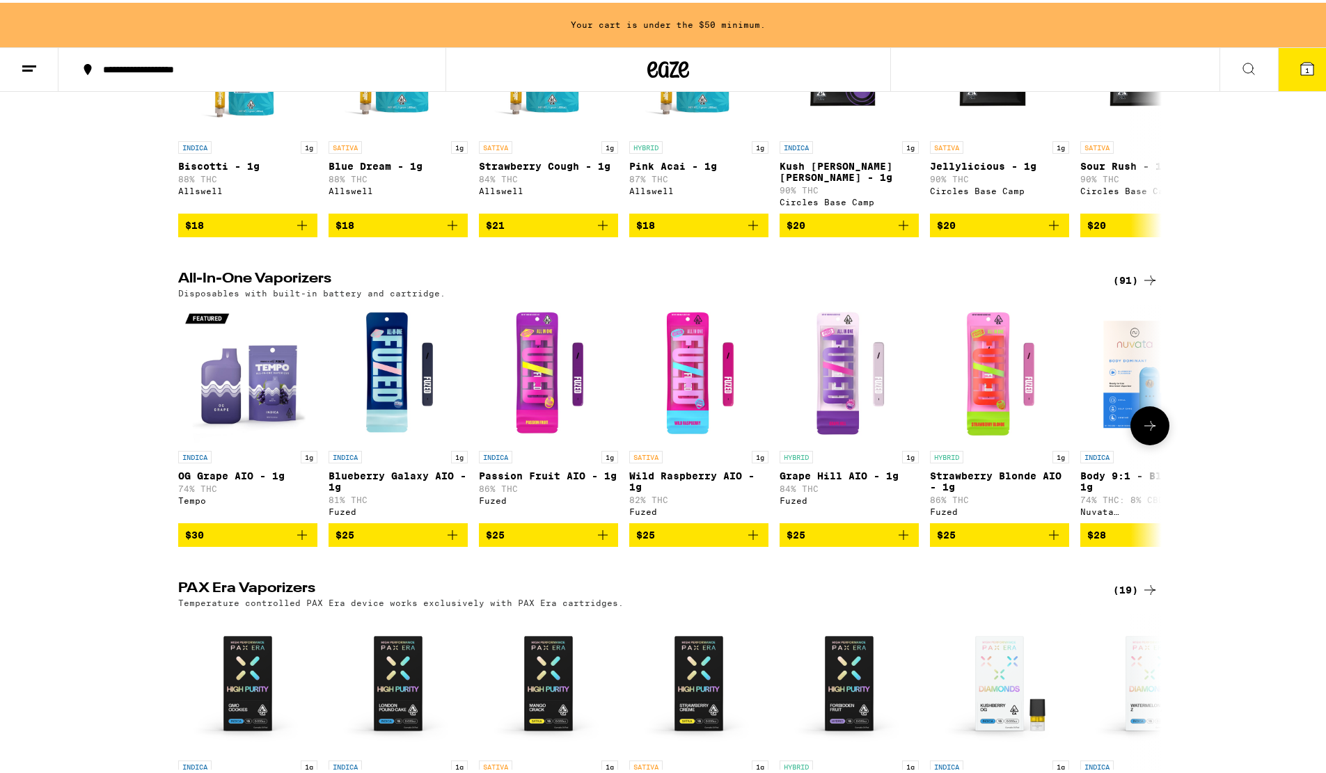
drag, startPoint x: 274, startPoint y: 386, endPoint x: 436, endPoint y: 197, distance: 249.3
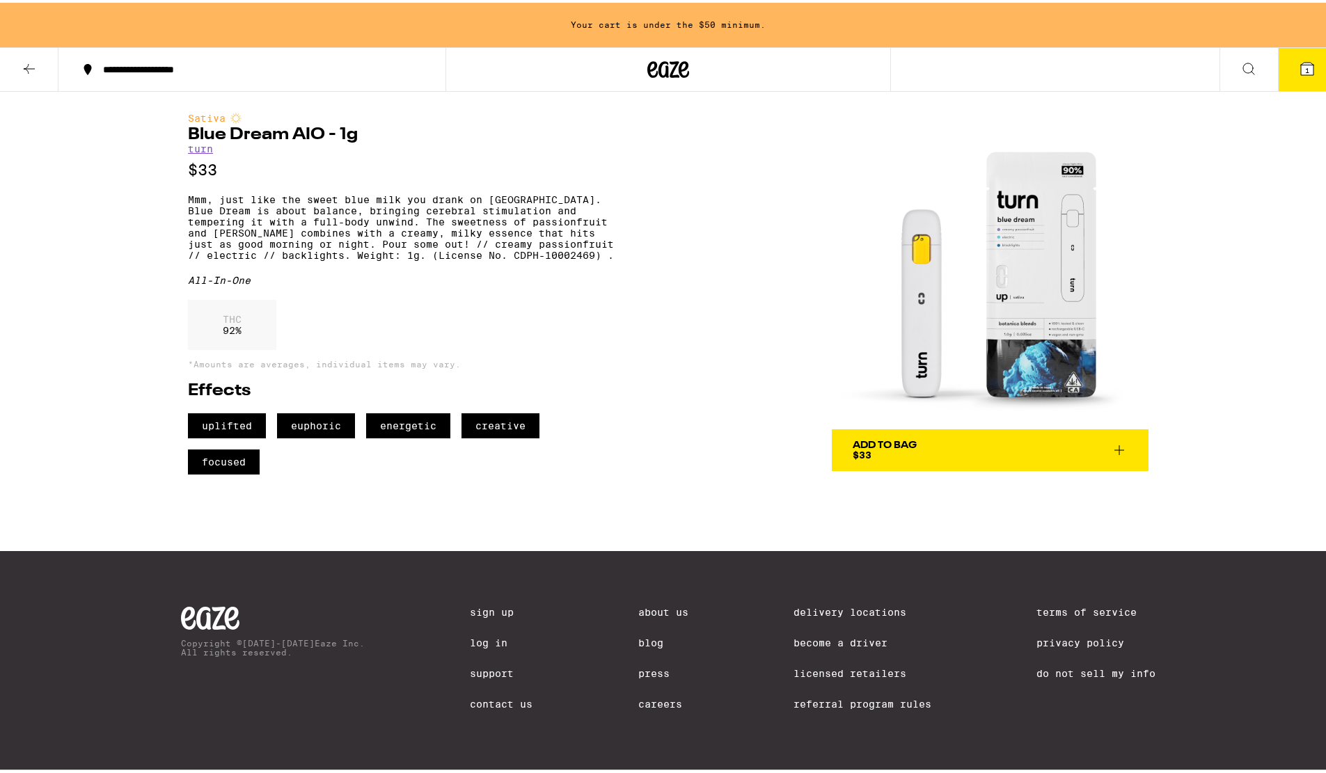
click at [1030, 278] on img at bounding box center [990, 268] width 317 height 317
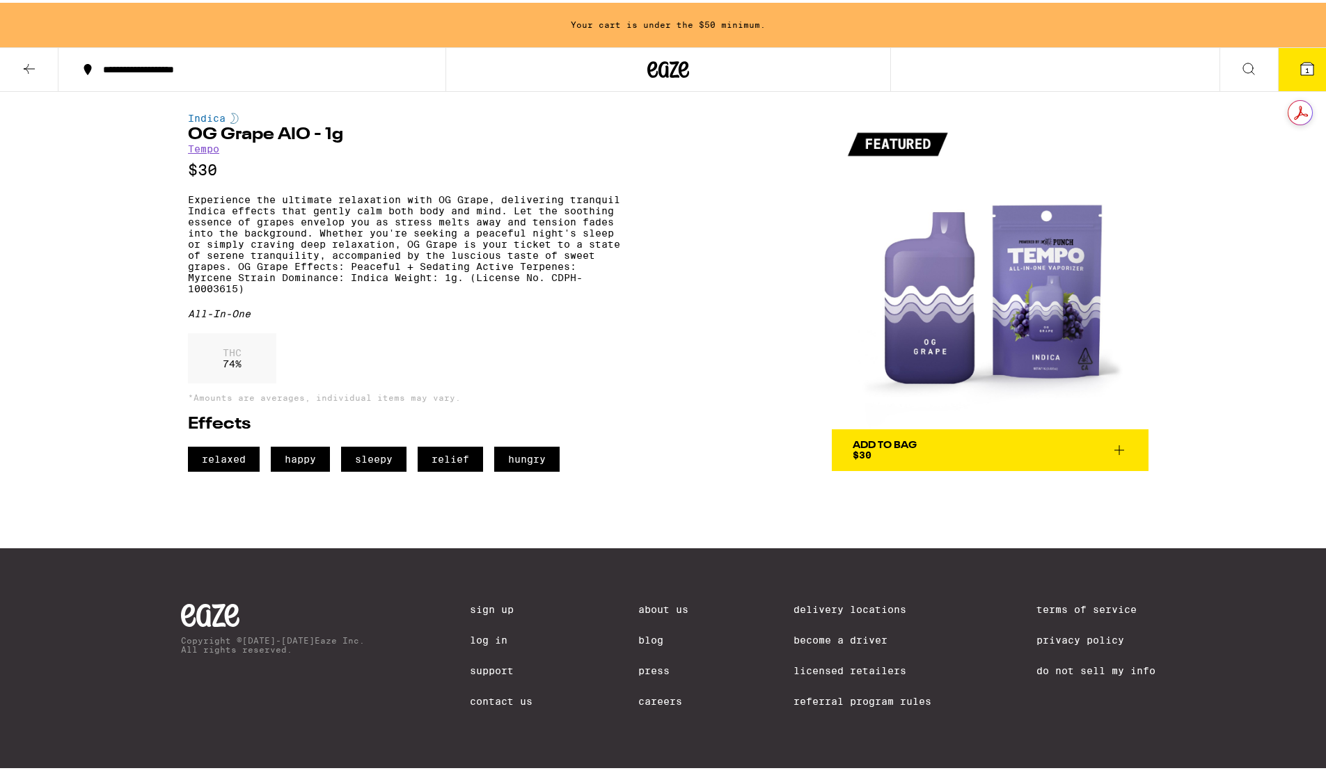
click at [1027, 267] on img at bounding box center [990, 268] width 317 height 317
